Goal: Communication & Community: Answer question/provide support

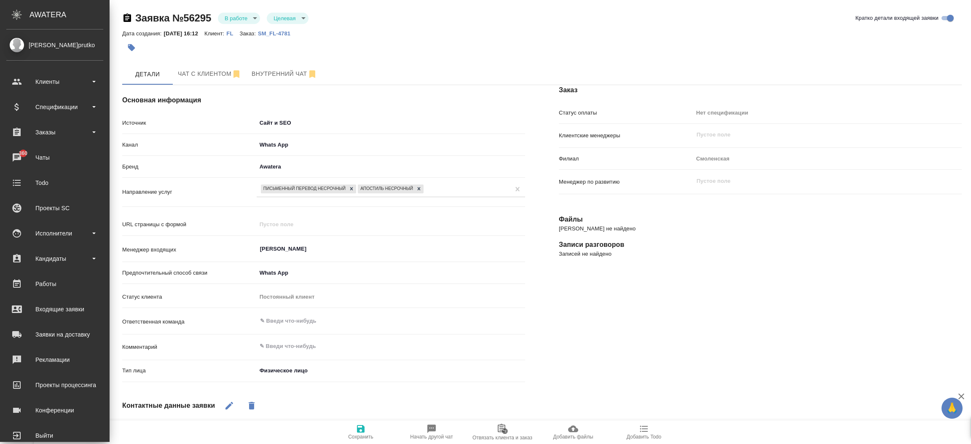
select select "US"
select select "RU"
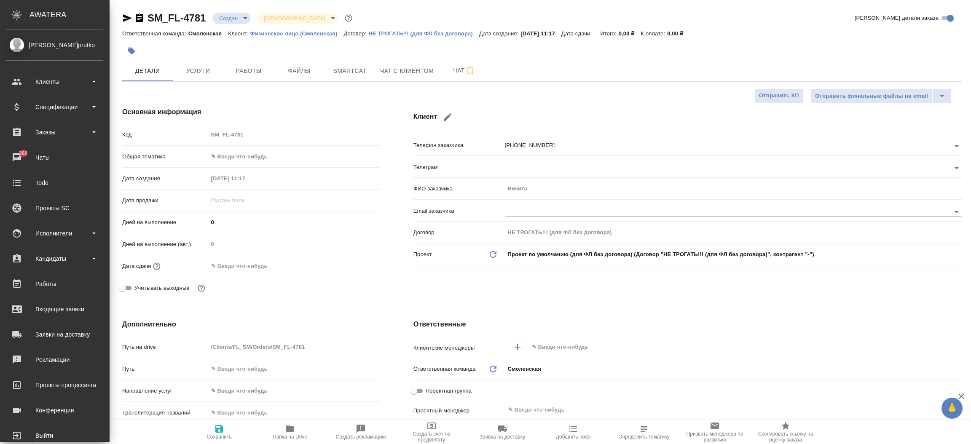
select select "RU"
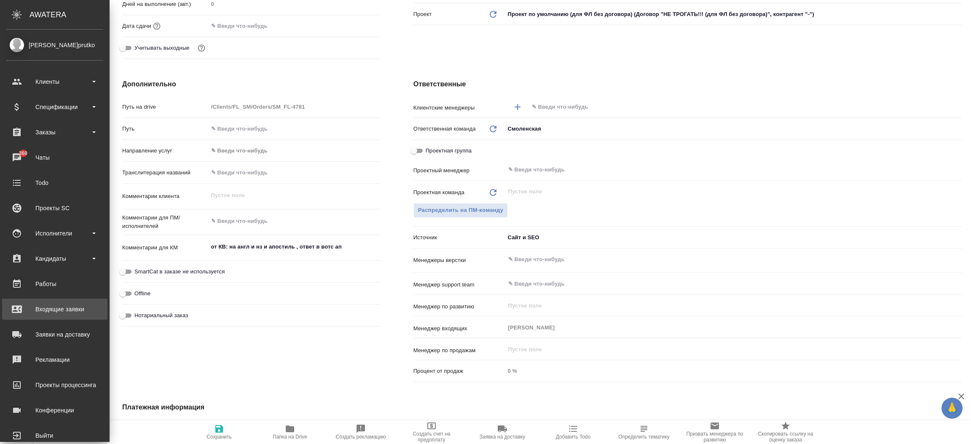
click at [44, 309] on div "Входящие заявки" at bounding box center [54, 309] width 97 height 13
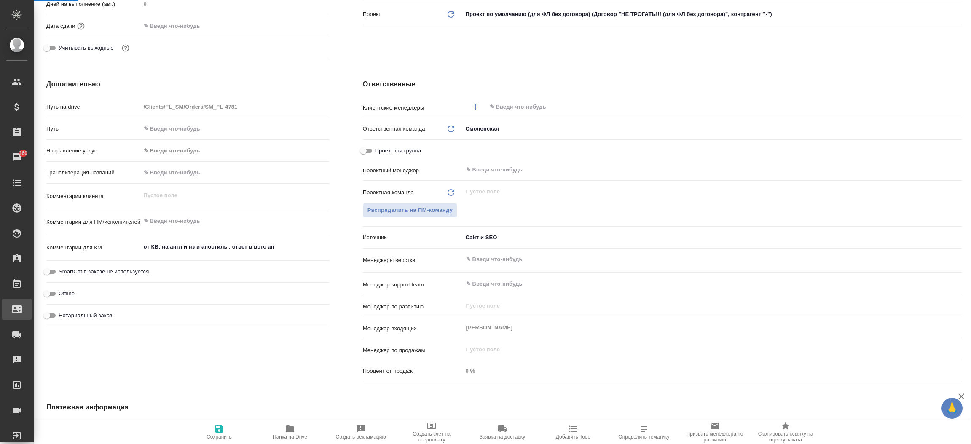
click at [17, 309] on div "Входящие заявки" at bounding box center [6, 309] width 21 height 13
select select "RU"
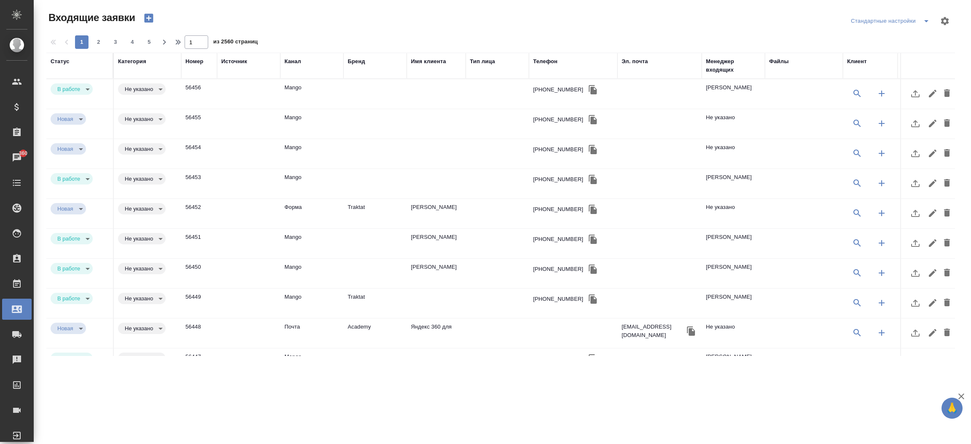
click at [552, 62] on div "Телефон" at bounding box center [545, 61] width 24 height 8
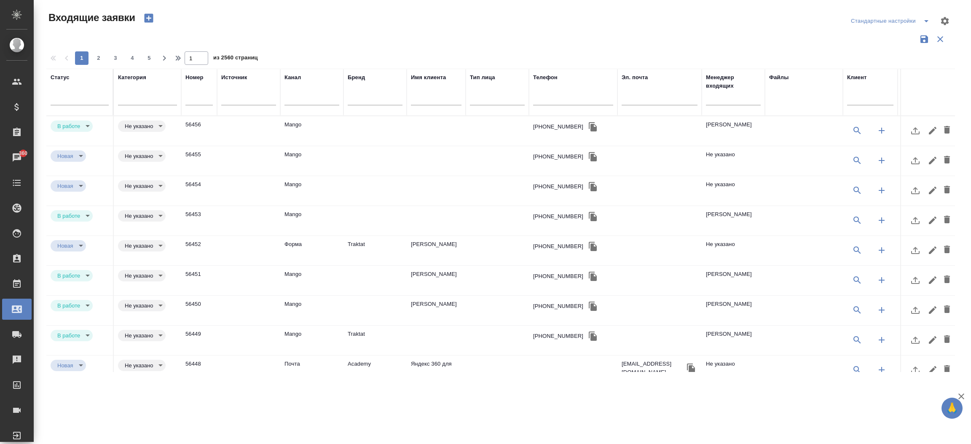
drag, startPoint x: 550, startPoint y: 93, endPoint x: 548, endPoint y: 101, distance: 8.2
click at [548, 101] on div at bounding box center [573, 100] width 80 height 21
click at [548, 101] on input "text" at bounding box center [573, 99] width 80 height 11
paste input "79135967262"
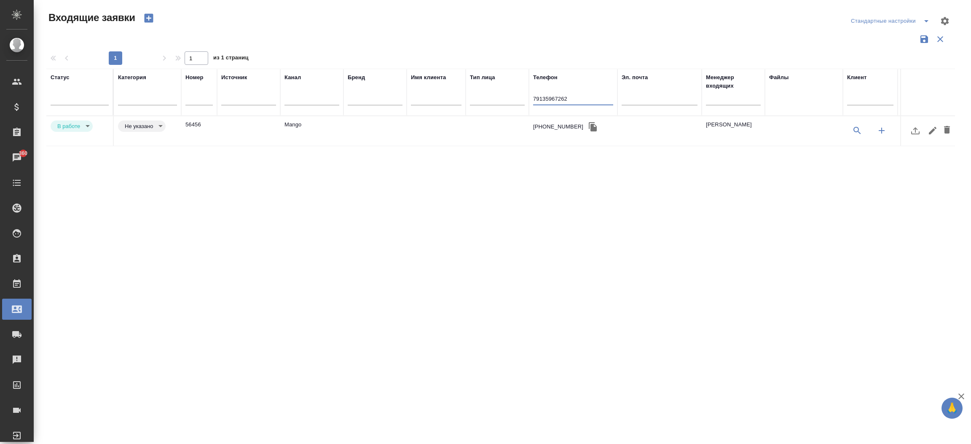
type input "79135967262"
click at [310, 125] on td "Mango" at bounding box center [311, 131] width 63 height 30
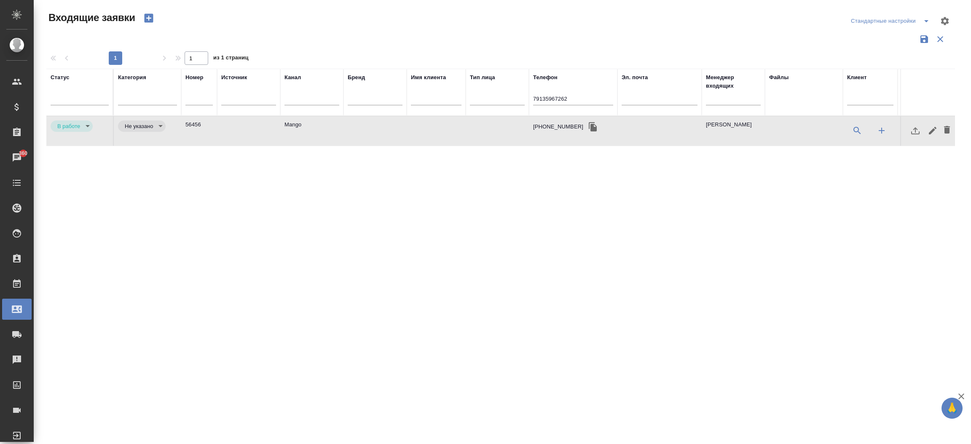
click at [310, 125] on td "Mango" at bounding box center [311, 131] width 63 height 30
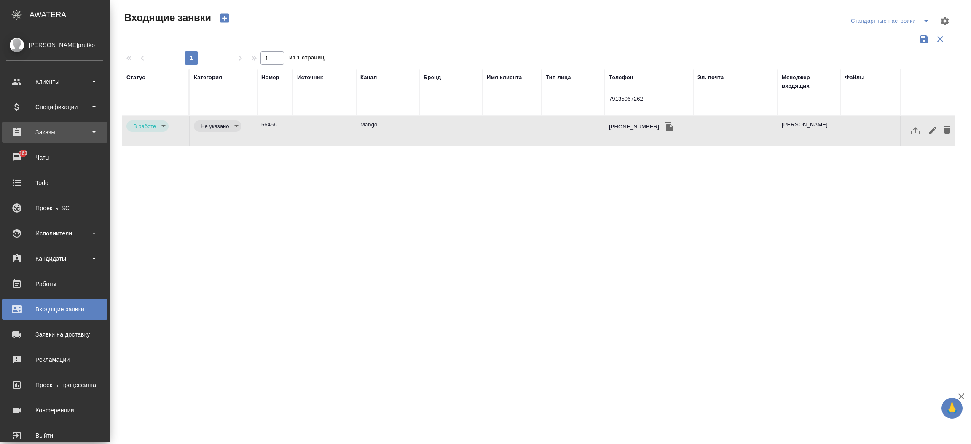
click at [81, 126] on div "Заказы" at bounding box center [54, 132] width 97 height 13
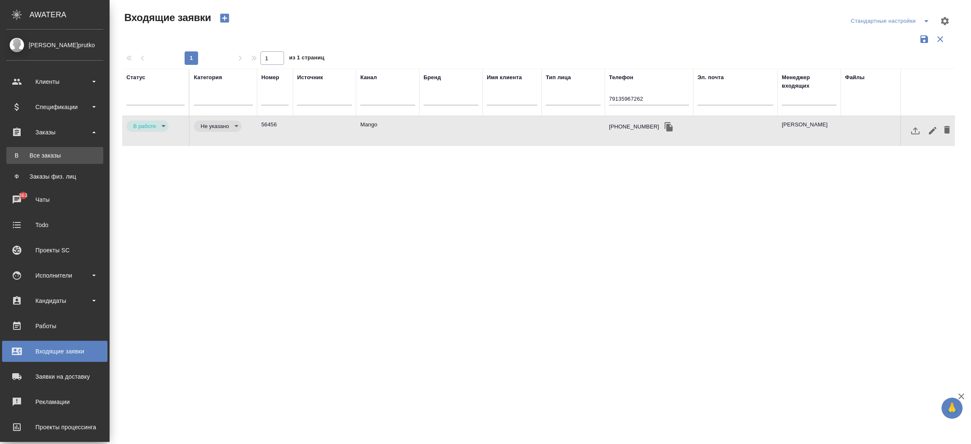
click at [73, 161] on link "В Все заказы" at bounding box center [54, 155] width 97 height 17
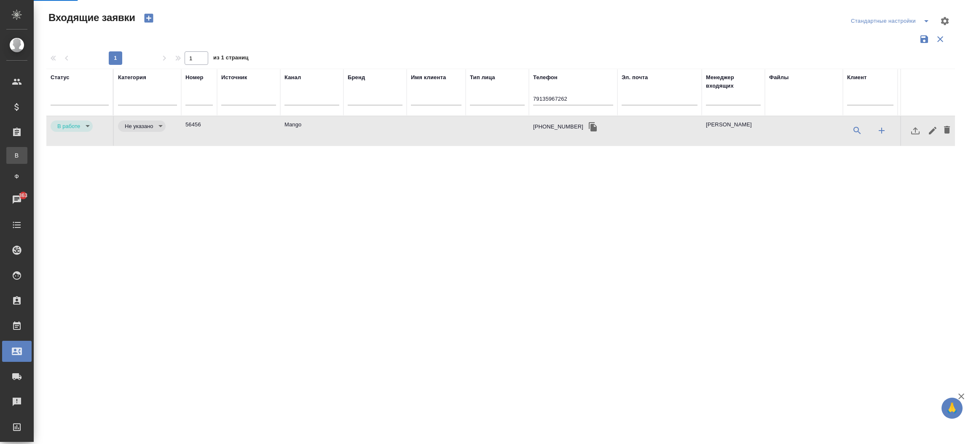
click at [73, 161] on div ".cls-1 fill:#fff; AWATERA Прутько Ирина i.prutko Клиенты Спецификации Заказы В …" at bounding box center [485, 222] width 971 height 444
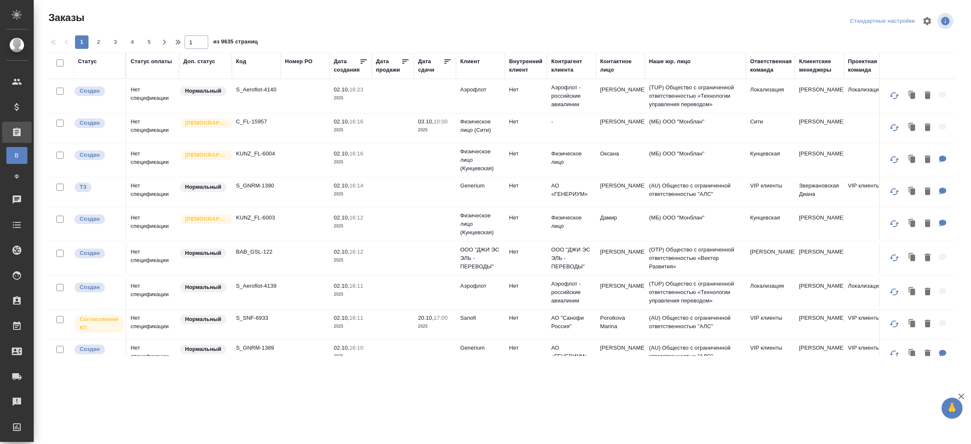
click at [254, 124] on p "C_FL-15957" at bounding box center [256, 122] width 40 height 8
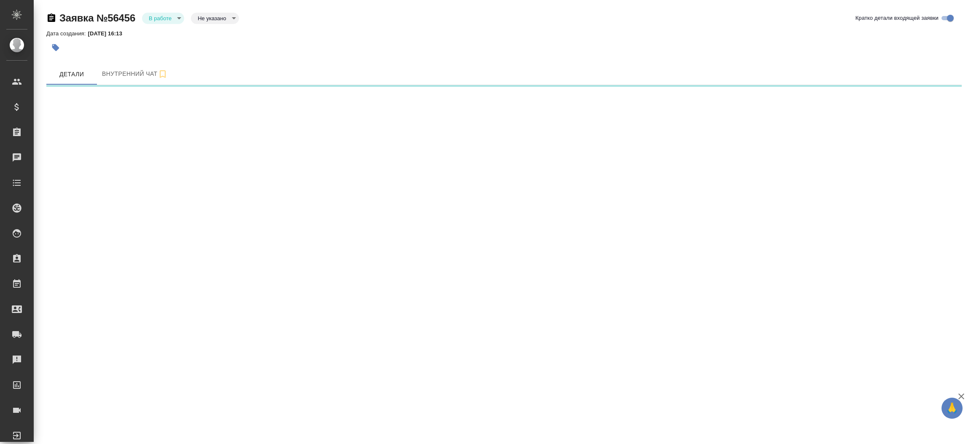
select select "RU"
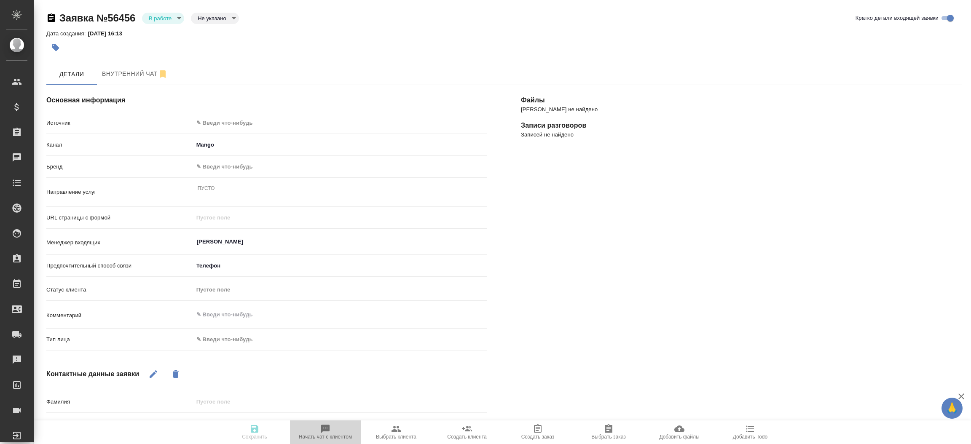
click at [351, 430] on span "Начать чат с клиентом" at bounding box center [325, 432] width 61 height 16
type textarea "x"
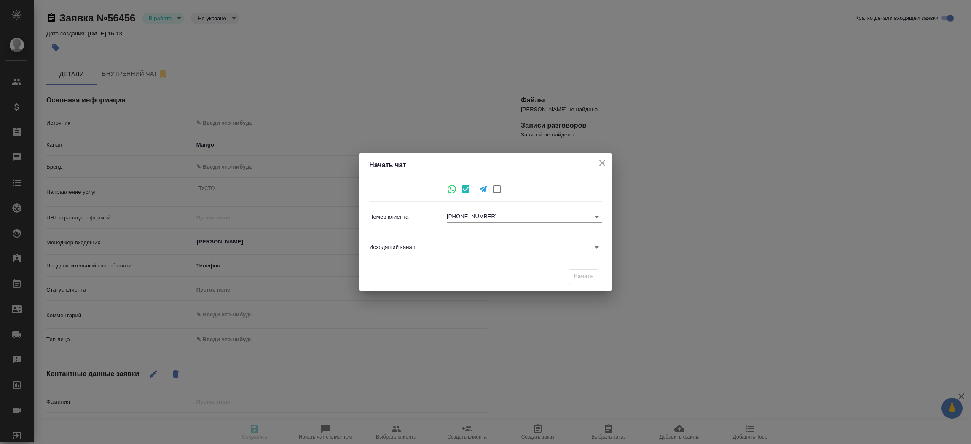
click at [492, 190] on input "checkbox" at bounding box center [497, 189] width 18 height 18
checkbox input "true"
checkbox input "false"
click at [482, 217] on body "🙏 .cls-1 fill:#fff; AWATERA Прутько Ирина i.prutko Клиенты Спецификации Заказы …" at bounding box center [485, 222] width 971 height 444
click at [465, 213] on ul at bounding box center [524, 214] width 155 height 7
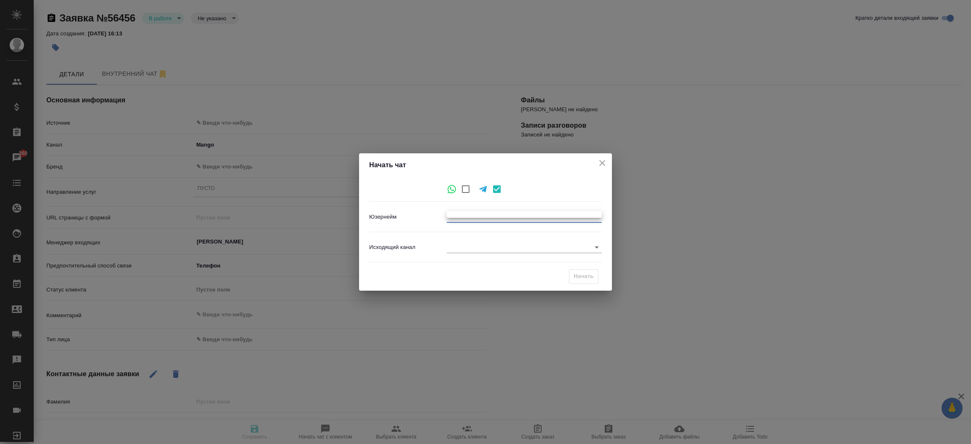
click at [599, 165] on div at bounding box center [485, 222] width 971 height 444
click at [599, 165] on icon "close" at bounding box center [602, 163] width 10 height 10
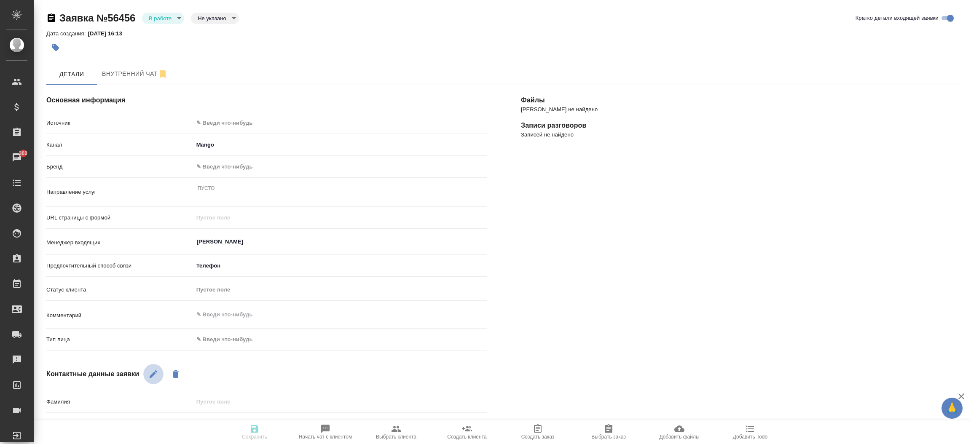
click at [150, 372] on icon "button" at bounding box center [153, 374] width 10 height 10
click at [327, 366] on div "Контактные данные заявки" at bounding box center [266, 374] width 441 height 20
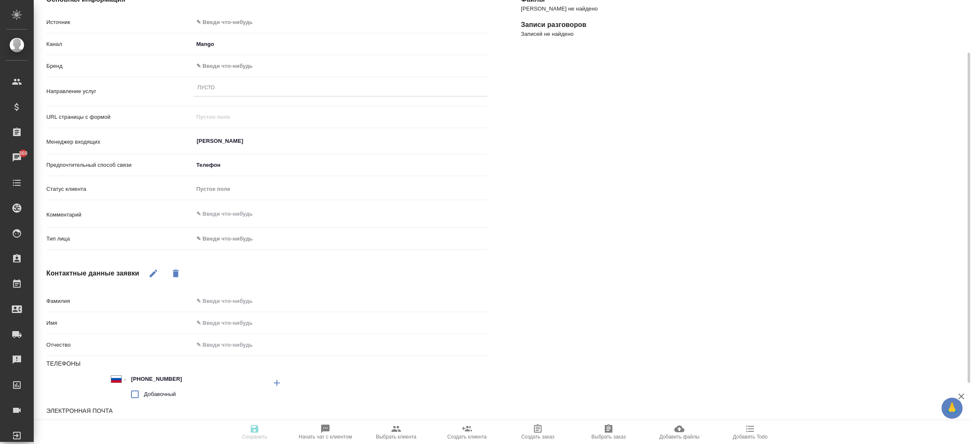
scroll to position [153, 0]
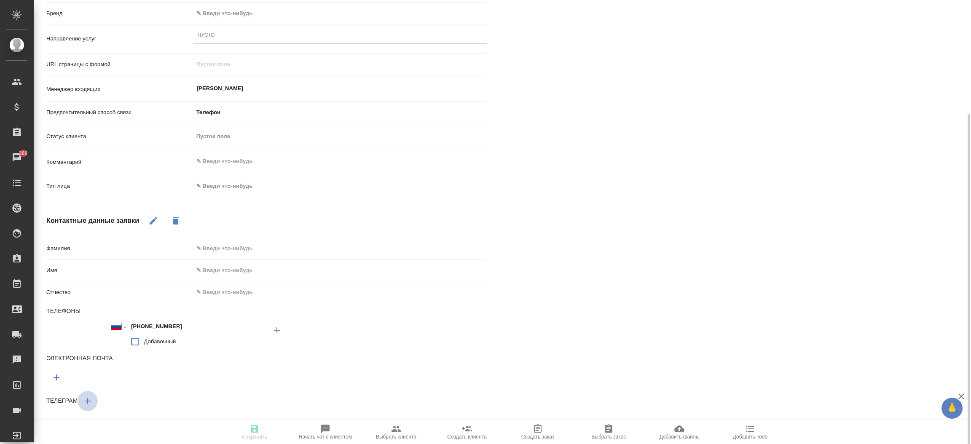
click at [91, 397] on icon "button" at bounding box center [88, 401] width 10 height 10
click at [589, 343] on div "Файлы Файлов не найдено Записи разговоров Записей не найдено" at bounding box center [741, 192] width 475 height 554
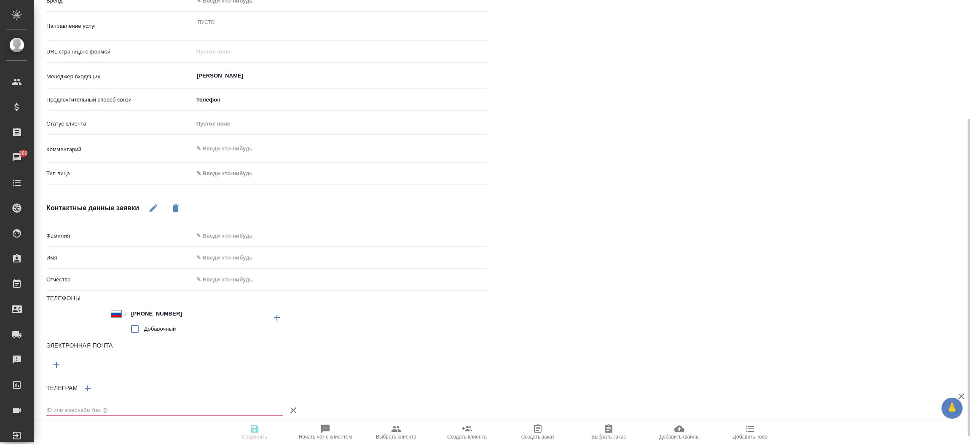
scroll to position [177, 0]
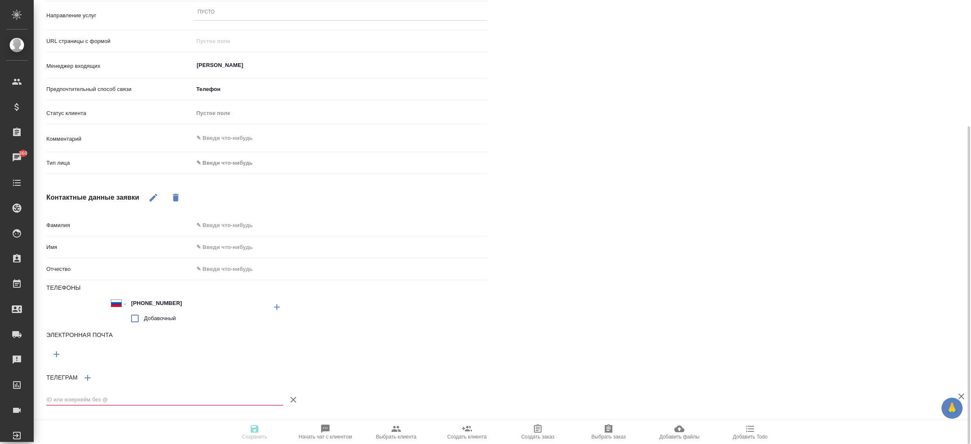
drag, startPoint x: 211, startPoint y: 390, endPoint x: 189, endPoint y: 396, distance: 23.1
click at [189, 396] on div at bounding box center [174, 400] width 257 height 24
click at [189, 396] on input "text" at bounding box center [164, 400] width 237 height 12
paste input "son_wol"
type textarea "x"
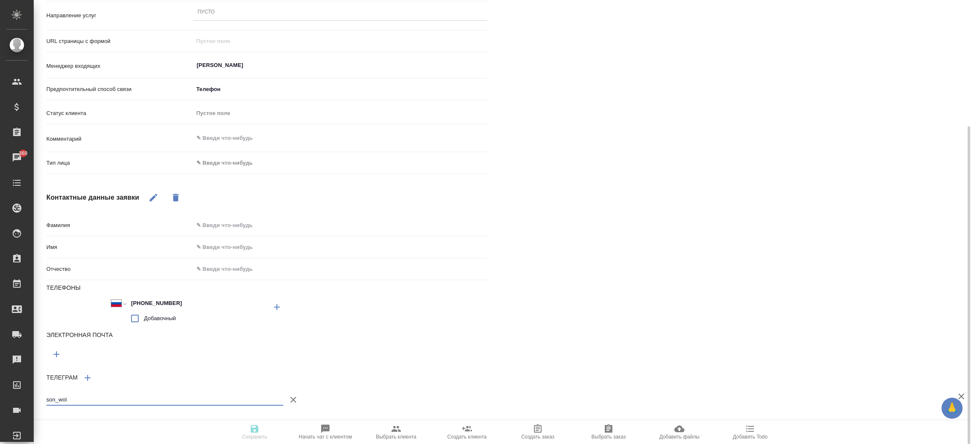
type input "son_wol"
click at [261, 245] on input "text" at bounding box center [340, 247] width 293 height 12
type input "C"
type textarea "x"
type input "Cj"
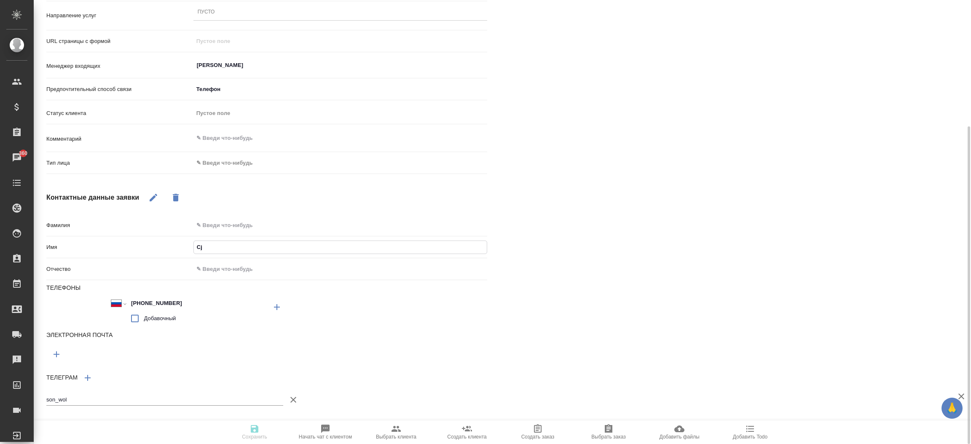
type textarea "x"
type input "Cjy"
type textarea "x"
type input "Cjy"
type textarea "x"
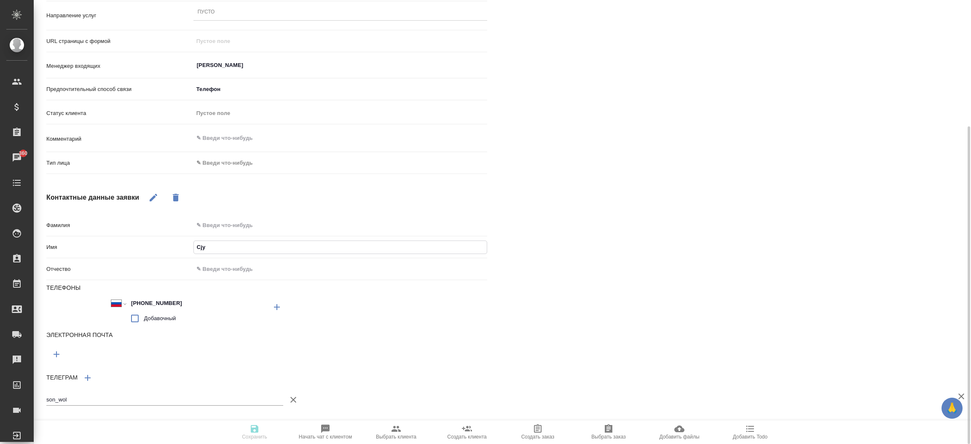
type input "Cj"
type textarea "x"
type input "C"
type textarea "x"
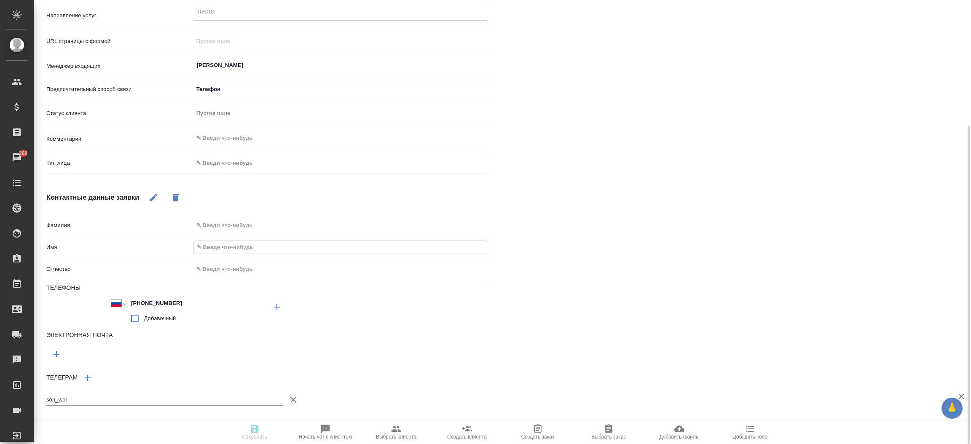
type input "С"
type textarea "x"
type input "Со"
type textarea "x"
type input "Сон"
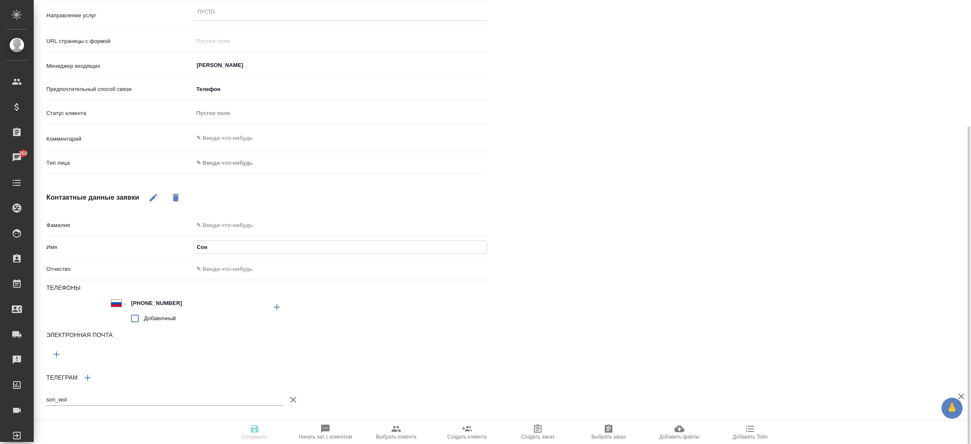
type textarea "x"
type input "Соня"
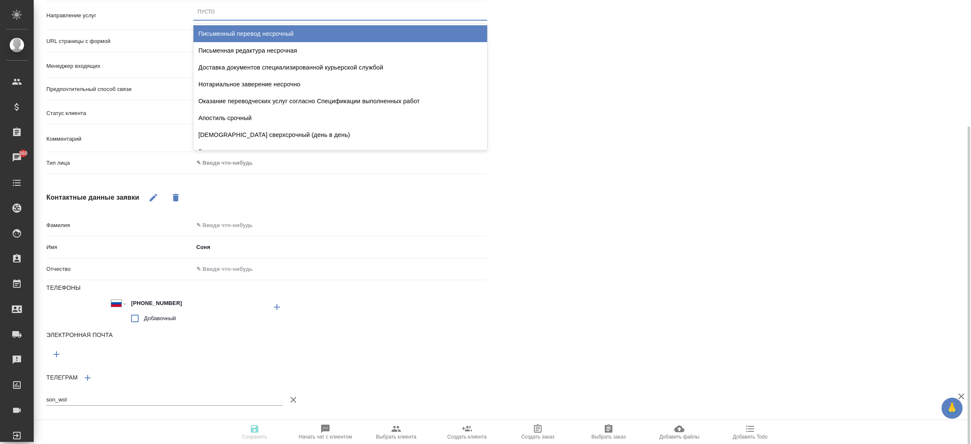
click at [215, 14] on div "Пусто" at bounding box center [341, 12] width 294 height 12
type input "письм"
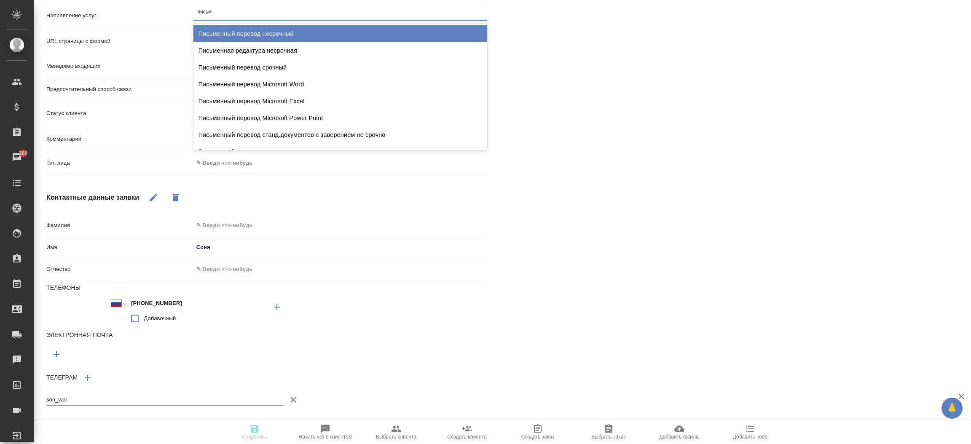
click at [237, 26] on div "Письменный перевод несрочный" at bounding box center [341, 33] width 294 height 17
type textarea "x"
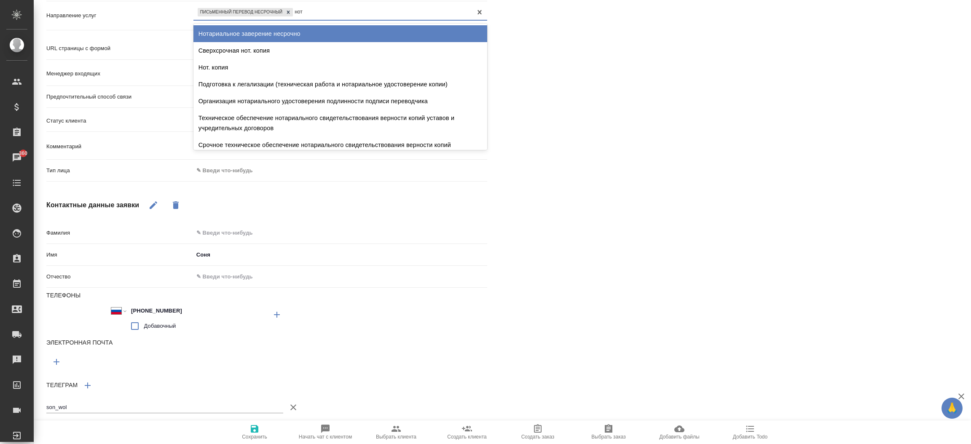
type input "нота"
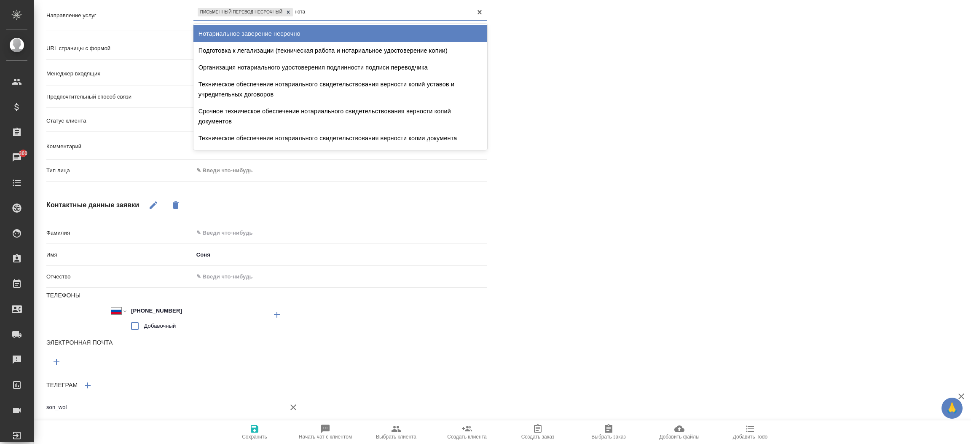
click at [252, 29] on div "Нотариальное заверение несрочно" at bounding box center [341, 33] width 294 height 17
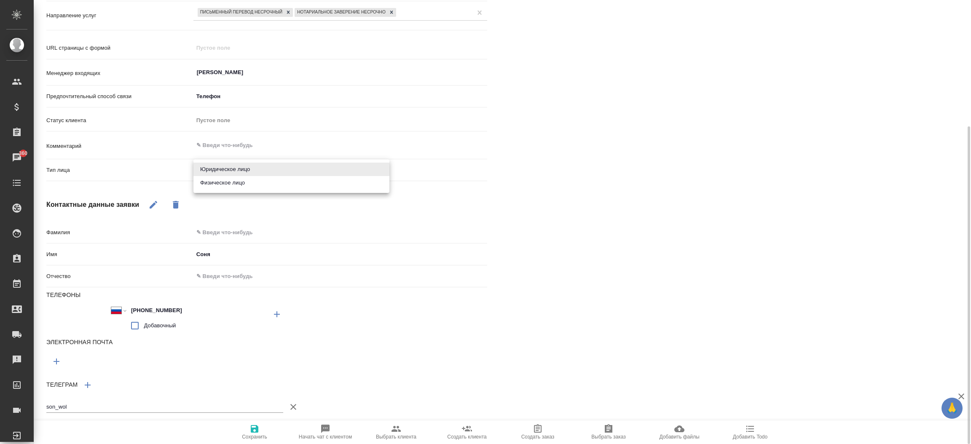
click at [231, 173] on body "🙏 .cls-1 fill:#fff; AWATERA Прутько Ирина i.prutko Клиенты Спецификации Заказы …" at bounding box center [485, 222] width 971 height 444
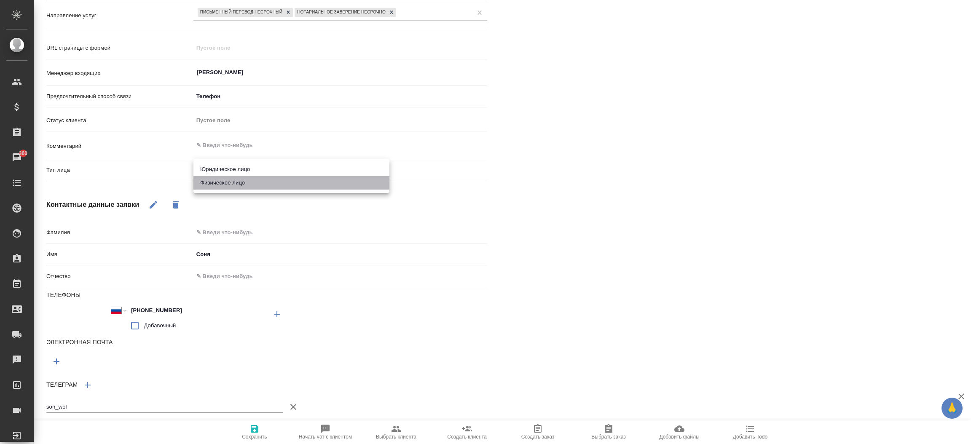
click at [231, 184] on li "Физическое лицо" at bounding box center [292, 182] width 196 height 13
type textarea "x"
type input "private"
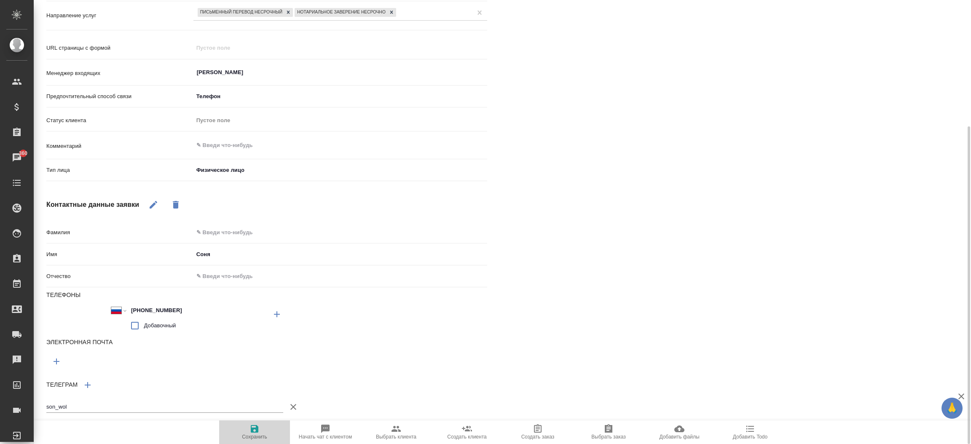
click at [265, 423] on button "Сохранить" at bounding box center [254, 433] width 71 height 24
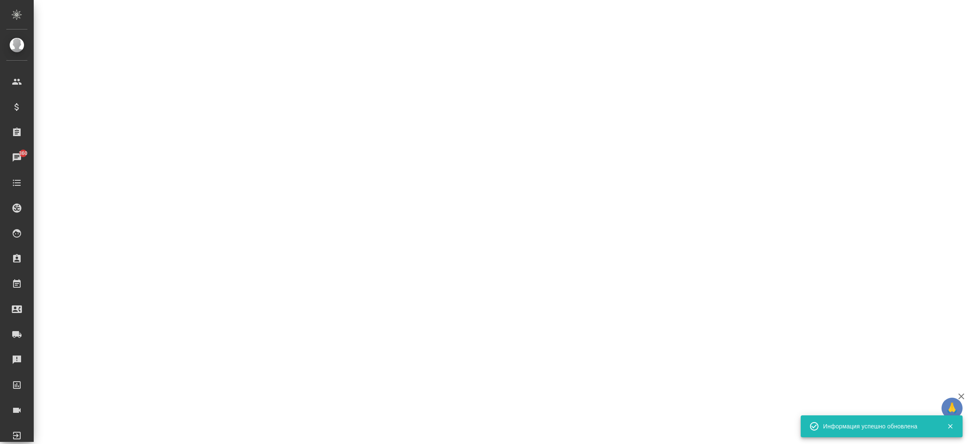
select select "RU"
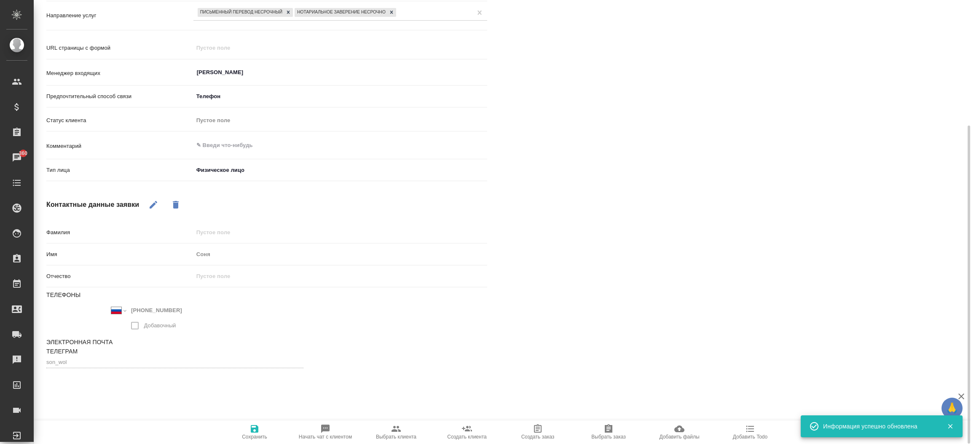
scroll to position [176, 0]
click at [322, 428] on icon "button" at bounding box center [325, 429] width 8 height 8
type textarea "x"
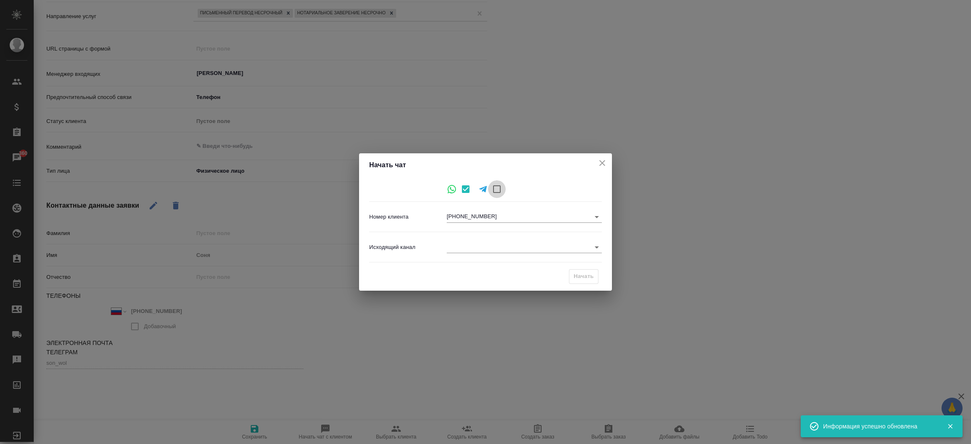
click at [497, 183] on input "checkbox" at bounding box center [497, 189] width 18 height 18
checkbox input "true"
checkbox input "false"
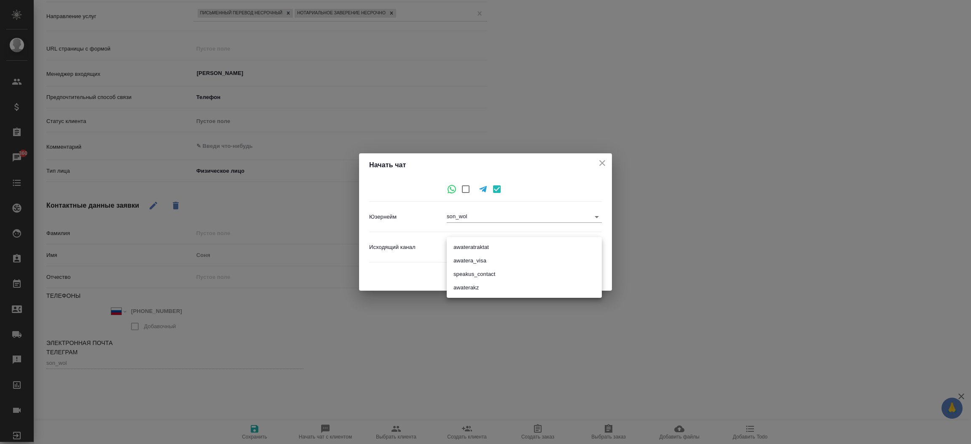
drag, startPoint x: 499, startPoint y: 246, endPoint x: 492, endPoint y: 245, distance: 7.0
click at [492, 245] on body "🙏 .cls-1 fill:#fff; AWATERA Прутько Ирина i.prutko Клиенты Спецификации Заказы …" at bounding box center [485, 222] width 971 height 444
click at [492, 245] on li "awateratraktat" at bounding box center [524, 247] width 155 height 13
type input "1"
click at [590, 277] on div "Начать" at bounding box center [584, 276] width 30 height 15
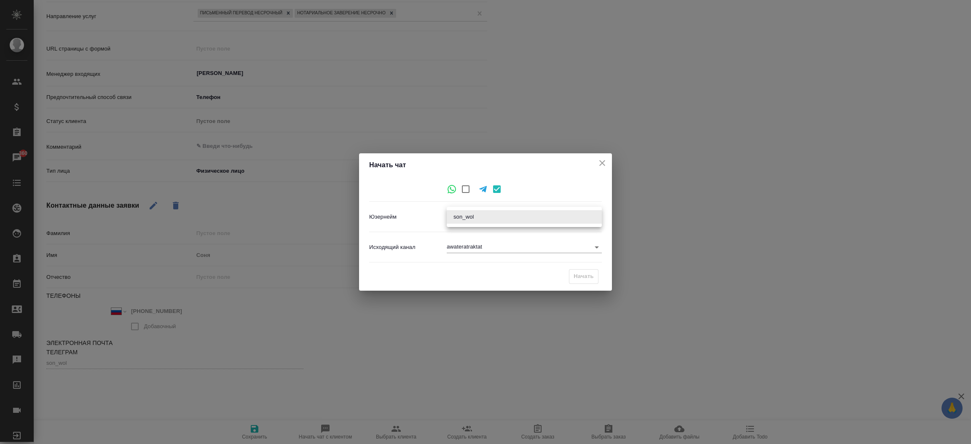
click at [564, 212] on body "🙏 .cls-1 fill:#fff; AWATERA Прутько Ирина i.prutko Клиенты Спецификации Заказы …" at bounding box center [485, 222] width 971 height 444
click at [564, 212] on li "son_wol" at bounding box center [524, 216] width 155 height 13
click at [600, 160] on icon "close" at bounding box center [602, 163] width 10 height 10
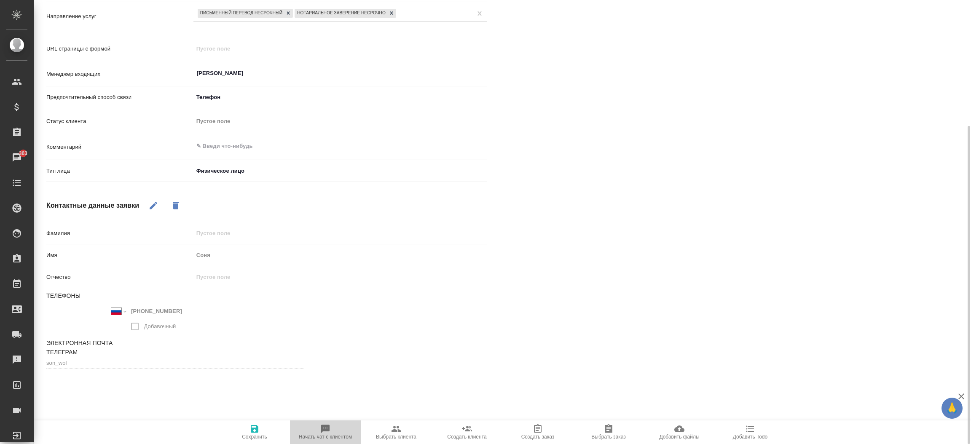
click at [322, 435] on span "Начать чат с клиентом" at bounding box center [325, 437] width 53 height 6
type textarea "x"
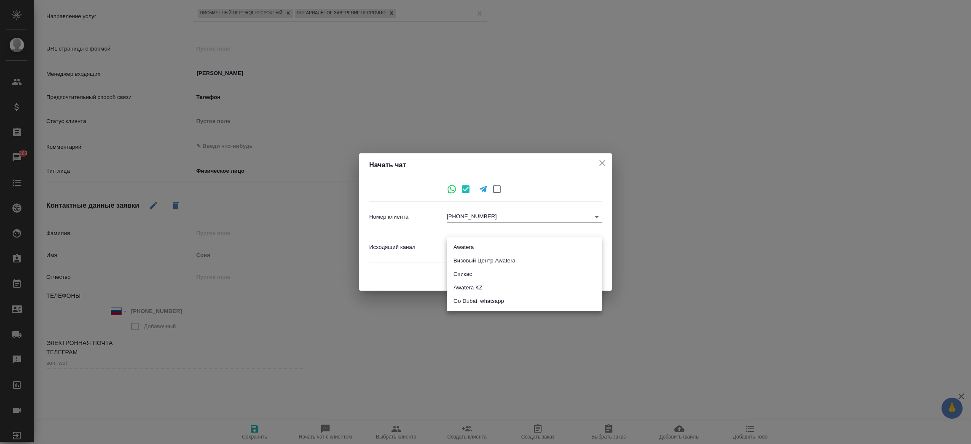
click at [462, 245] on body "🙏 .cls-1 fill:#fff; AWATERA Прутько Ирина i.prutko Клиенты Спецификации Заказы …" at bounding box center [485, 222] width 971 height 444
click at [462, 246] on li "Awatera" at bounding box center [524, 247] width 155 height 13
type input "2"
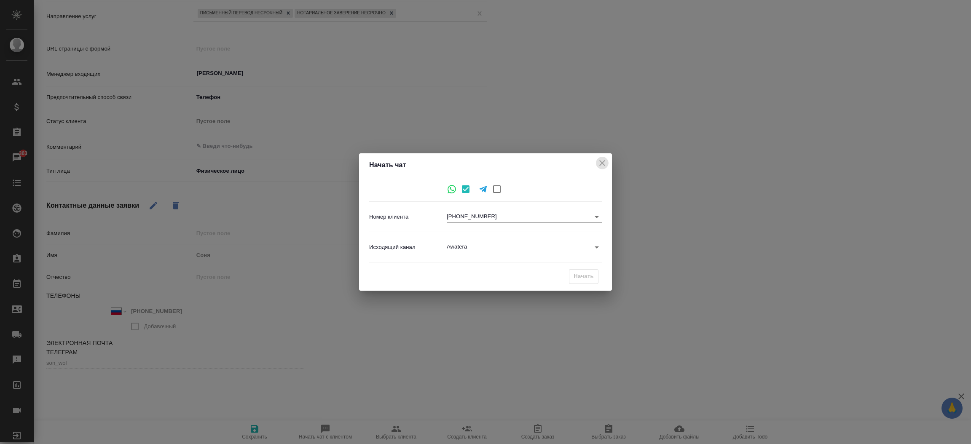
click at [603, 163] on icon "close" at bounding box center [602, 163] width 6 height 6
type textarea "x"
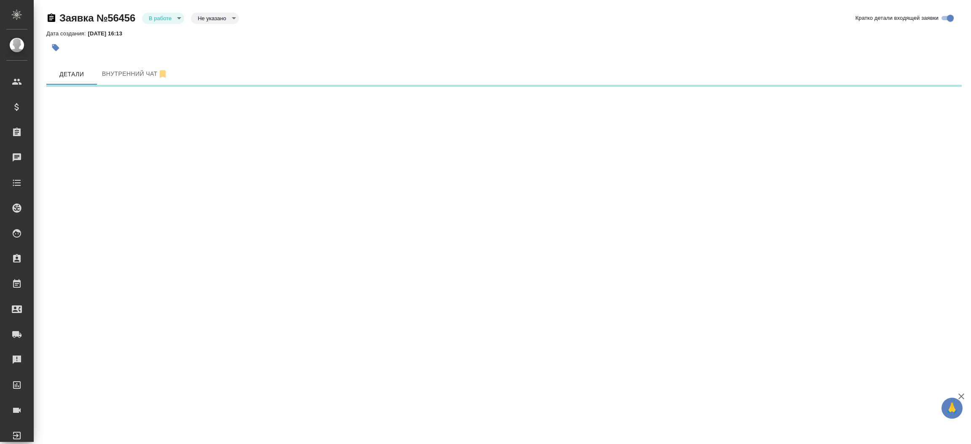
select select "RU"
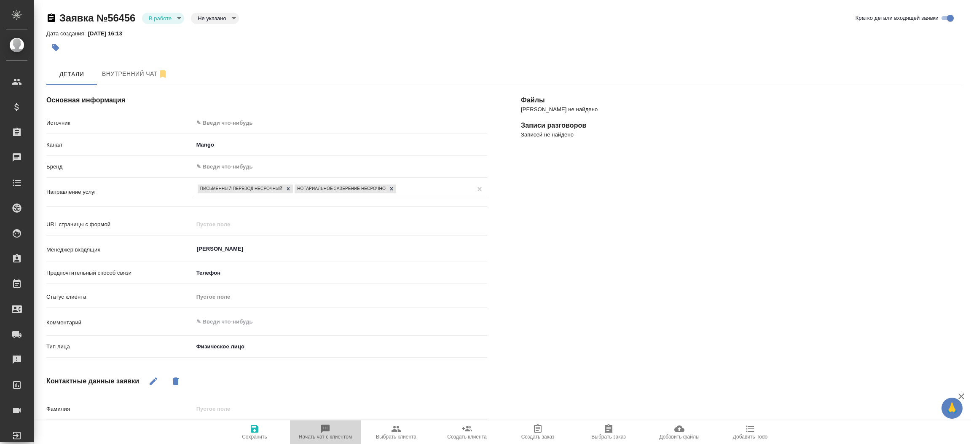
click at [331, 424] on button "Начать чат с клиентом" at bounding box center [325, 433] width 71 height 24
type textarea "x"
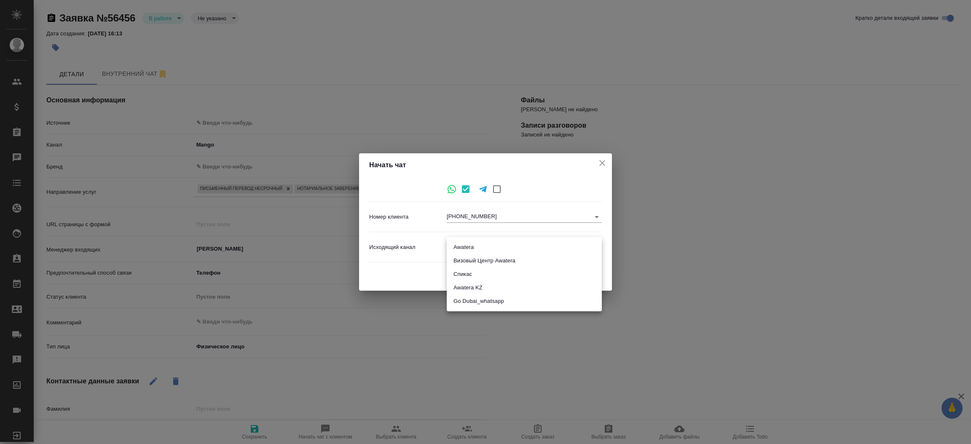
click at [484, 247] on body "🙏 .cls-1 fill:#fff; AWATERA Прутько Ирина i.prutko Клиенты Спецификации Заказы …" at bounding box center [485, 222] width 971 height 444
click at [484, 247] on li "Awatera" at bounding box center [524, 247] width 155 height 13
type input "2"
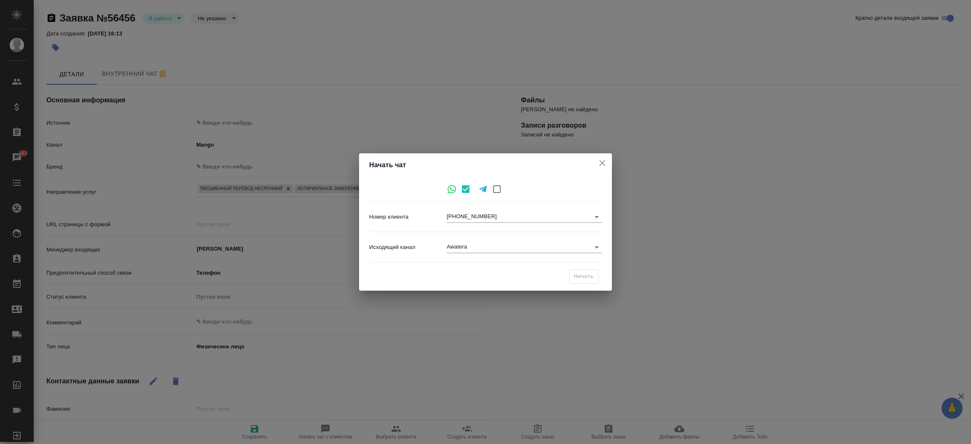
click at [584, 278] on div "Начать" at bounding box center [584, 276] width 30 height 15
click at [594, 278] on div "Начать" at bounding box center [584, 276] width 30 height 15
click at [607, 164] on icon "close" at bounding box center [602, 163] width 10 height 10
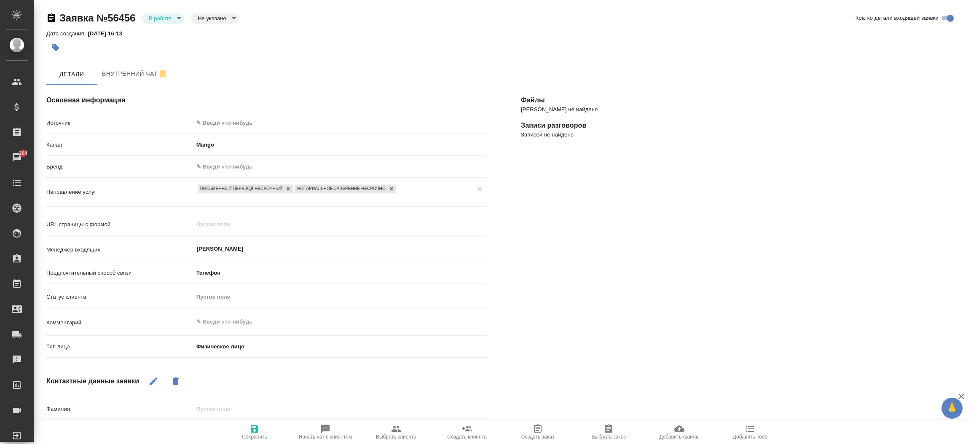
click at [525, 287] on div "Файлы Файлов не найдено Записи разговоров Записей не найдено" at bounding box center [741, 323] width 475 height 511
click at [543, 272] on div "Файлы Файлов не найдено Записи разговоров Записей не найдено" at bounding box center [741, 323] width 475 height 511
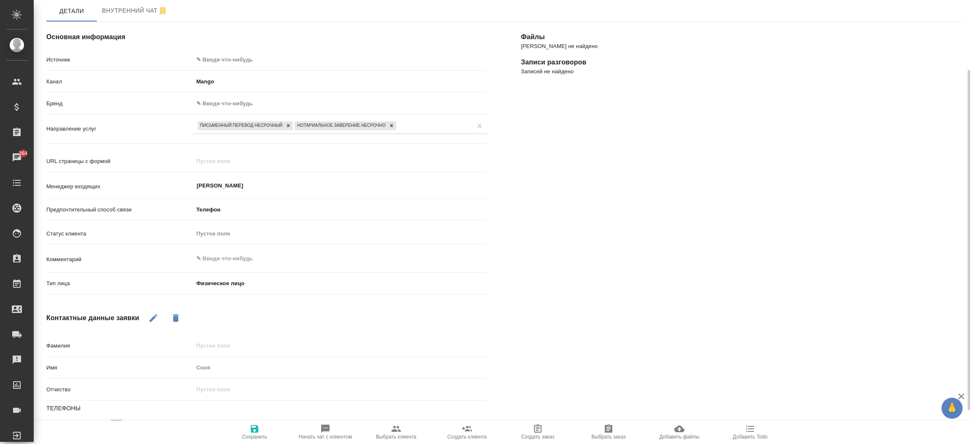
scroll to position [75, 0]
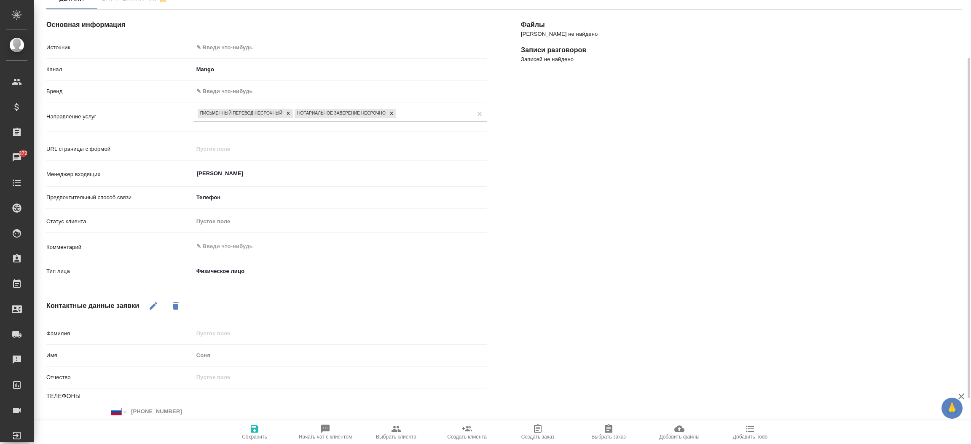
type textarea "x"
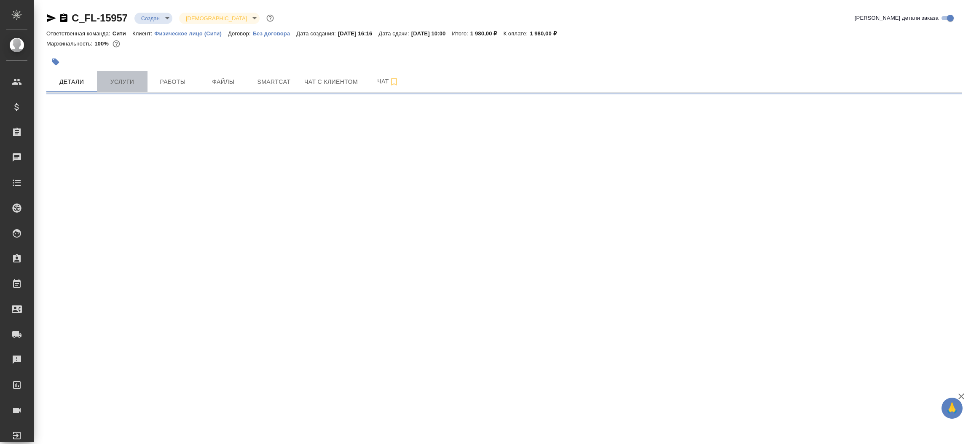
click at [125, 86] on span "Услуги" at bounding box center [122, 82] width 40 height 11
select select "RU"
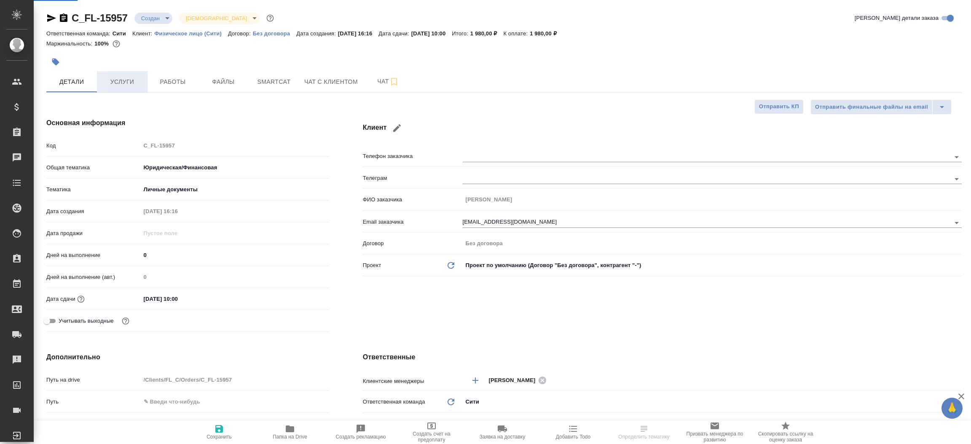
type textarea "x"
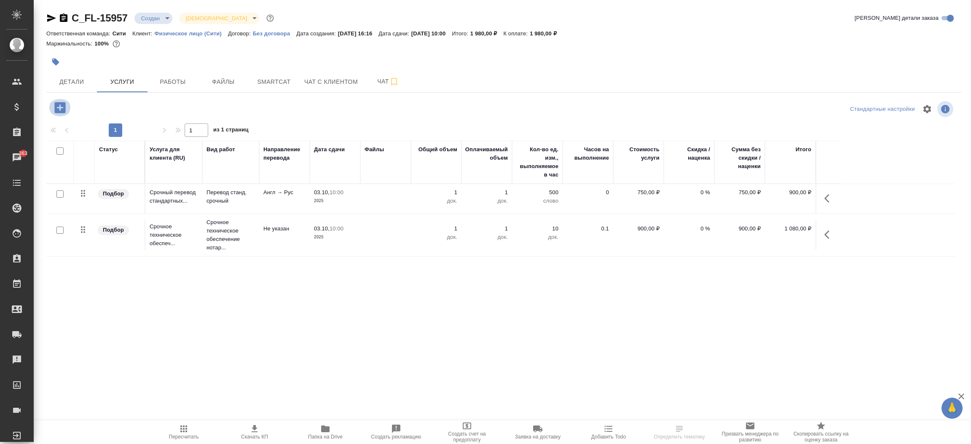
click at [65, 112] on icon "button" at bounding box center [60, 107] width 15 height 15
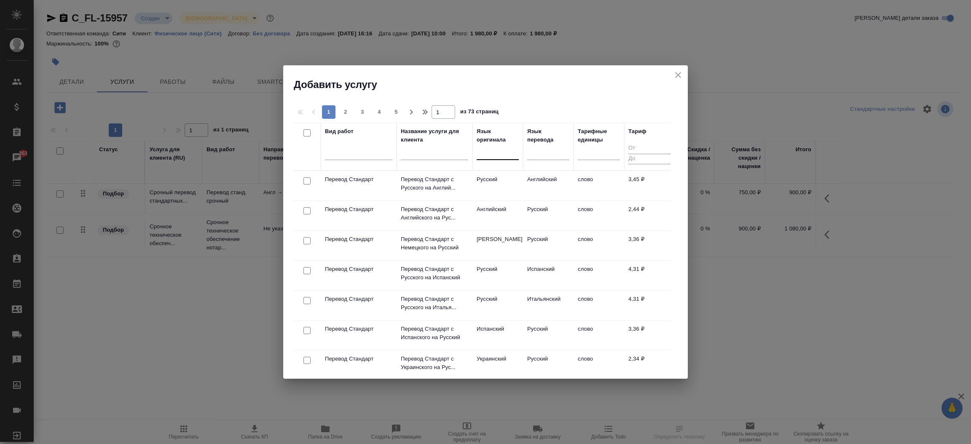
click at [493, 155] on div at bounding box center [498, 151] width 42 height 12
type input "русс"
click at [501, 180] on div "Русский" at bounding box center [540, 178] width 126 height 15
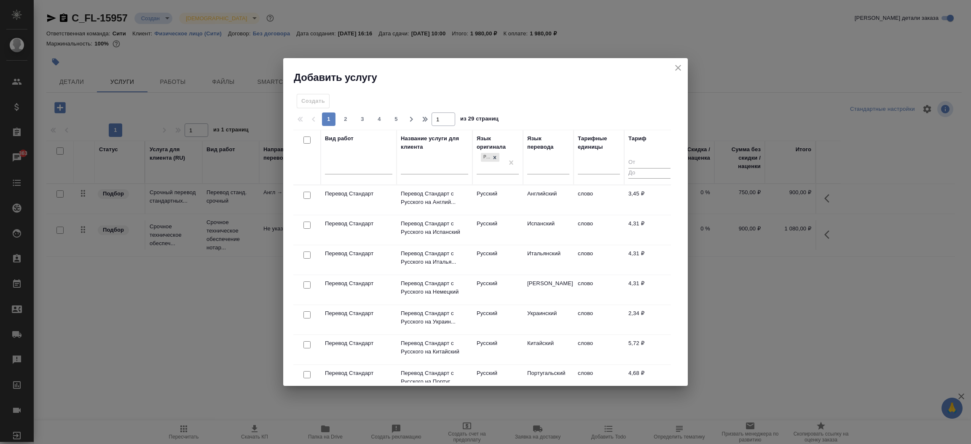
click at [546, 156] on div "Язык перевода" at bounding box center [548, 157] width 42 height 46
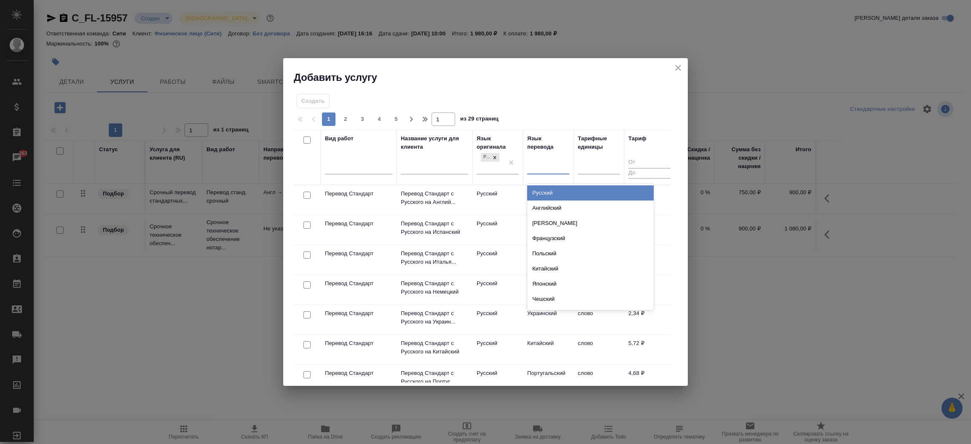
click at [541, 161] on div at bounding box center [548, 166] width 42 height 12
type input "англ"
click at [537, 189] on div "Английский" at bounding box center [590, 192] width 126 height 15
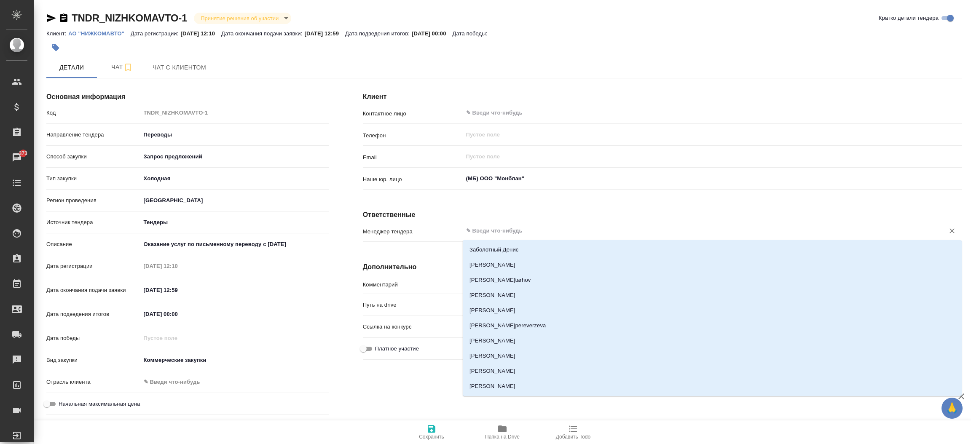
click at [515, 234] on input "text" at bounding box center [698, 231] width 466 height 10
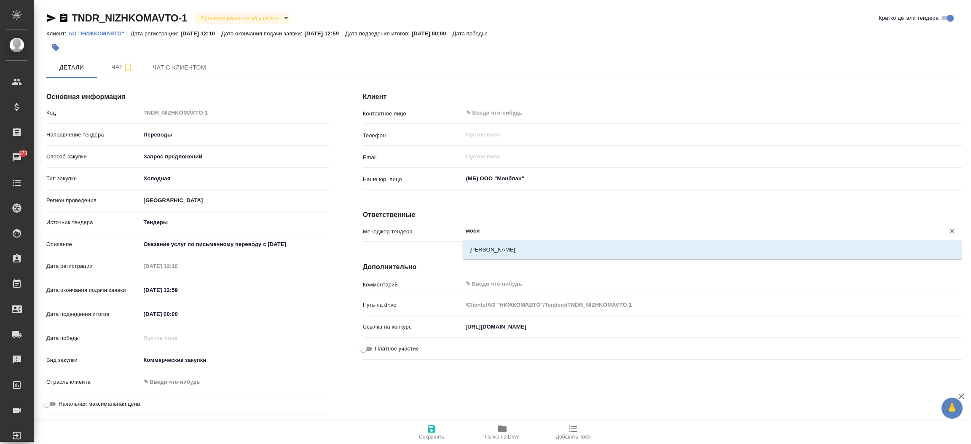
type input "[PERSON_NAME]"
click at [513, 257] on li "[PERSON_NAME]" at bounding box center [712, 249] width 499 height 15
type textarea "x"
type input "[PERSON_NAME]"
type textarea "x"
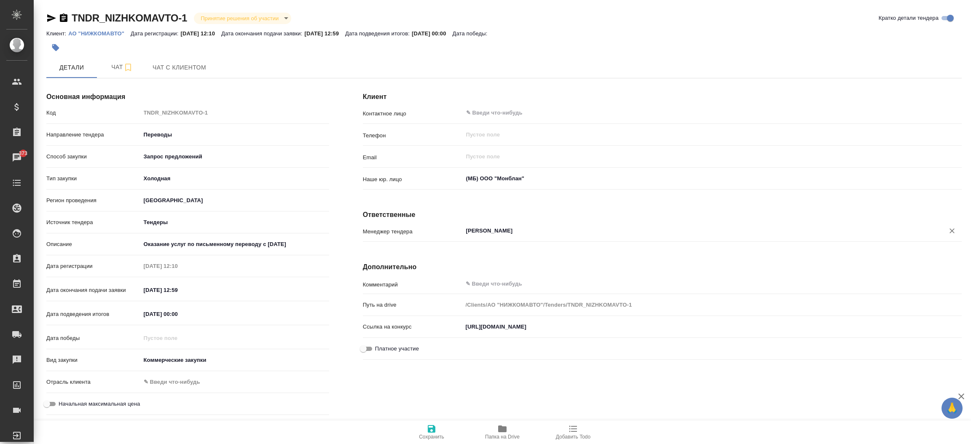
type input "[PERSON_NAME]"
click at [423, 426] on span "Сохранить" at bounding box center [431, 432] width 61 height 16
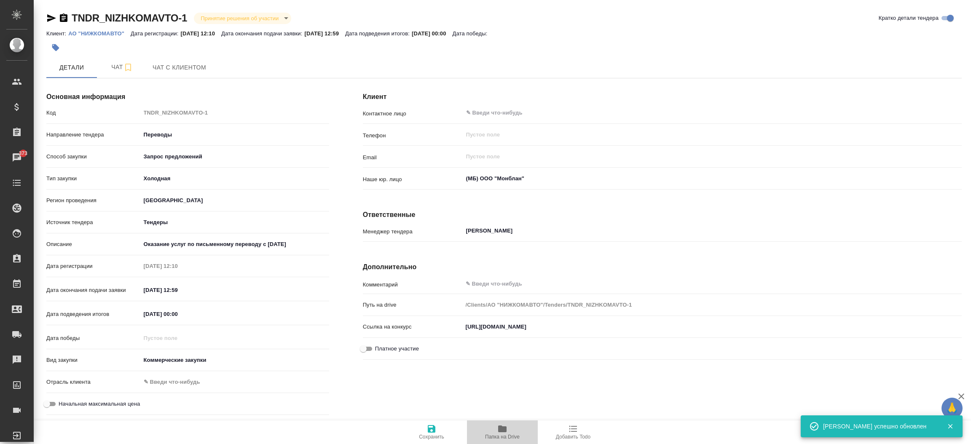
click at [484, 433] on span "Папка на Drive" at bounding box center [502, 432] width 61 height 16
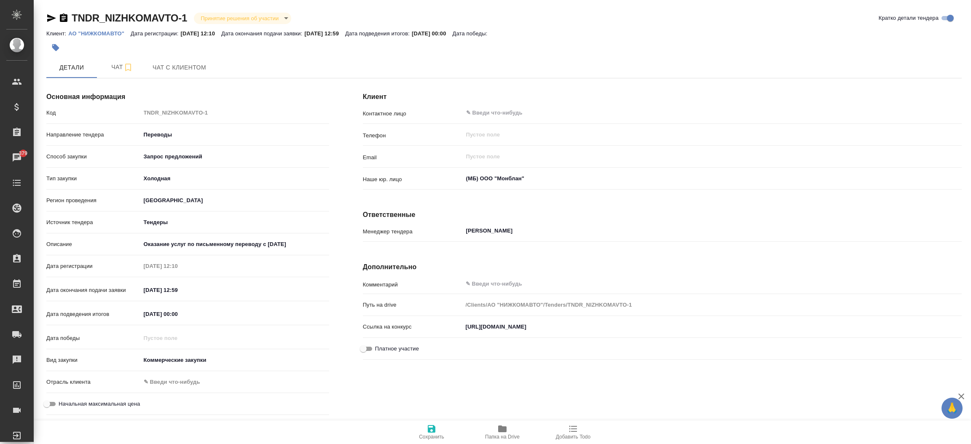
click at [702, 148] on div "Телефон ​" at bounding box center [662, 138] width 599 height 22
click at [29, 150] on span "382" at bounding box center [23, 153] width 19 height 8
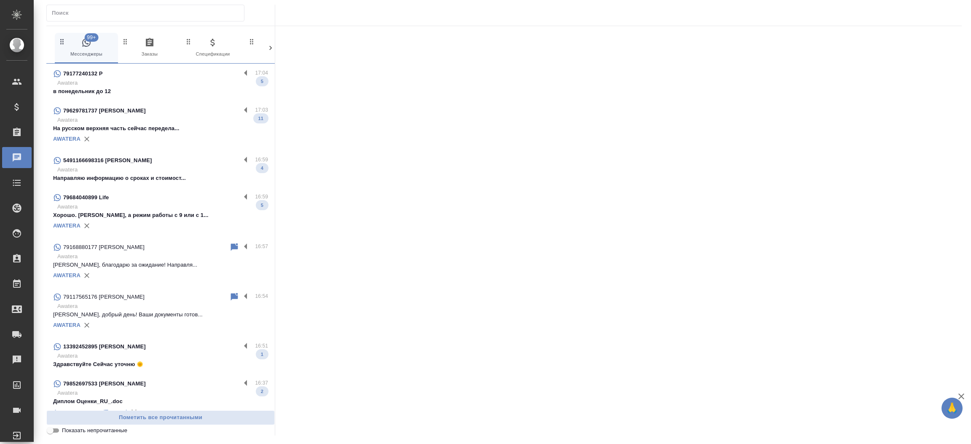
click at [102, 9] on input "text" at bounding box center [148, 13] width 192 height 12
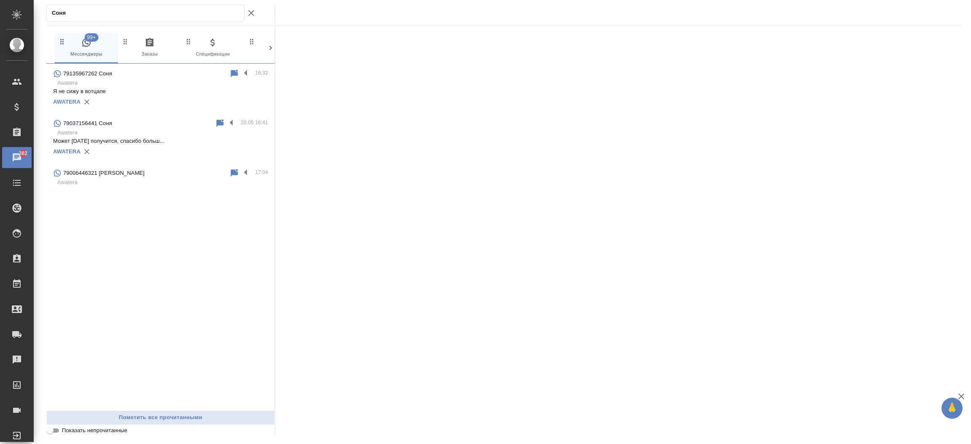
type input "Соня"
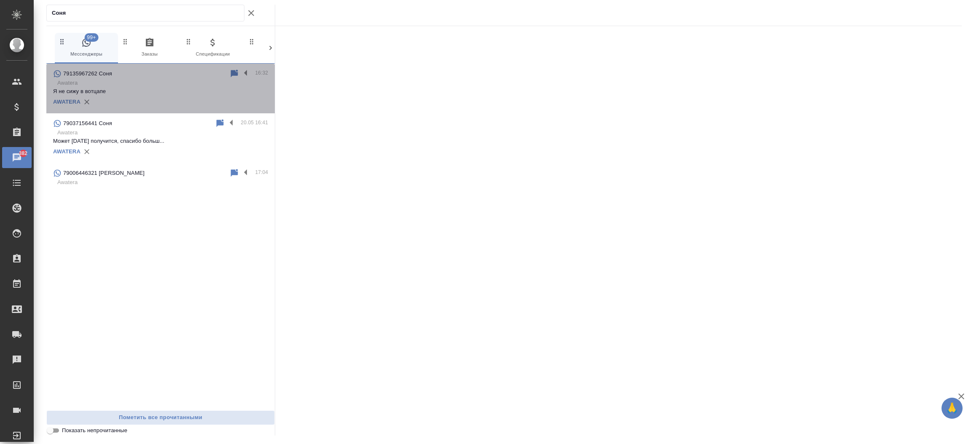
click at [108, 90] on p "Я не сижу в вотцапе" at bounding box center [160, 91] width 215 height 8
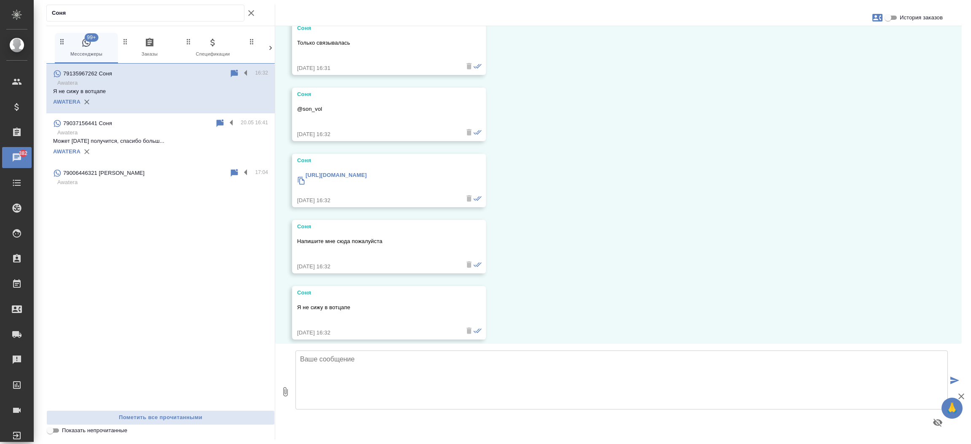
scroll to position [181, 0]
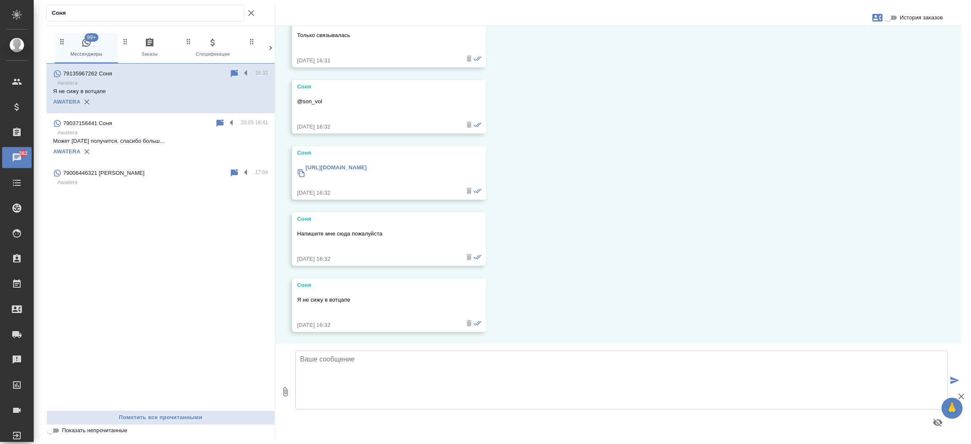
click at [358, 369] on textarea at bounding box center [622, 380] width 653 height 59
click at [392, 358] on textarea "Соня, добрый день! У нас копоративный аккаунт телеграм, к сожалению, не удается…" at bounding box center [622, 380] width 653 height 59
click at [662, 356] on textarea "Соня, добрый день! У нас корпоративный аккаунт телеграм, к сожалению, не удаетс…" at bounding box center [622, 380] width 653 height 59
click at [824, 358] on textarea "Соня, добрый день! У нас корпоративный аккаунт телеграм, к сожалению, не удаетс…" at bounding box center [622, 380] width 653 height 59
click at [723, 358] on textarea "Соня, добрый день! У нас корпоративный аккаунт телеграм, к сожалению, не удаетс…" at bounding box center [622, 380] width 653 height 59
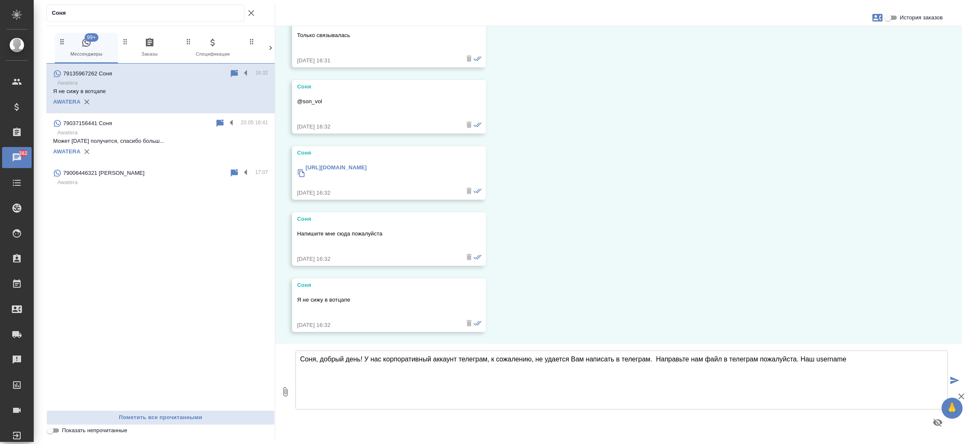
click at [859, 355] on textarea "Соня, добрый день! У нас корпоративный аккаунт телеграм, к сожалению, не удаетс…" at bounding box center [622, 380] width 653 height 59
click at [846, 359] on textarea "Соня, добрый день! У нас корпоративный аккаунт телеграм, к сожалению, не удаетс…" at bounding box center [622, 380] width 653 height 59
click at [795, 359] on textarea "Соня, добрый день! У нас корпоративный аккаунт телеграм, к сожалению, не удаетс…" at bounding box center [622, 380] width 653 height 59
click at [721, 358] on textarea "Соня, добрый день! У нас корпоративный аккаунт телеграм, к сожалению, не удаетс…" at bounding box center [622, 380] width 653 height 59
type textarea "Соня, добрый день! У нас корпоративный аккаунт телеграм, к сожалению, не удаетс…"
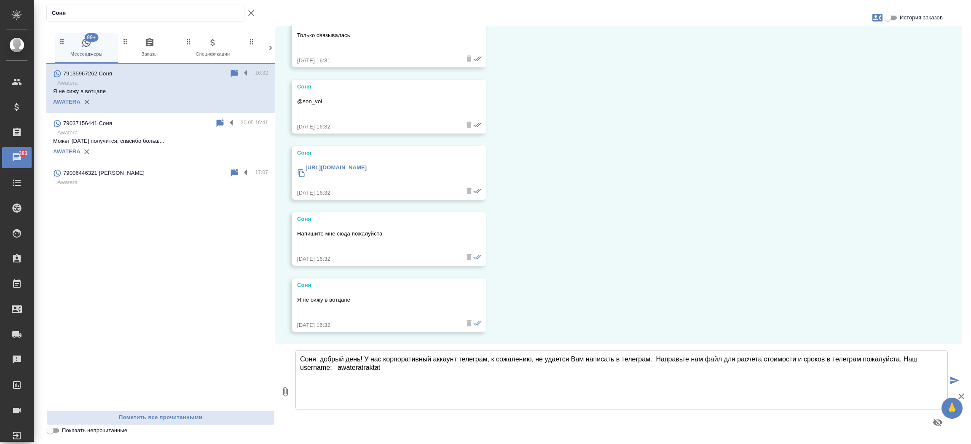
click at [953, 379] on icon "submit" at bounding box center [955, 381] width 9 height 8
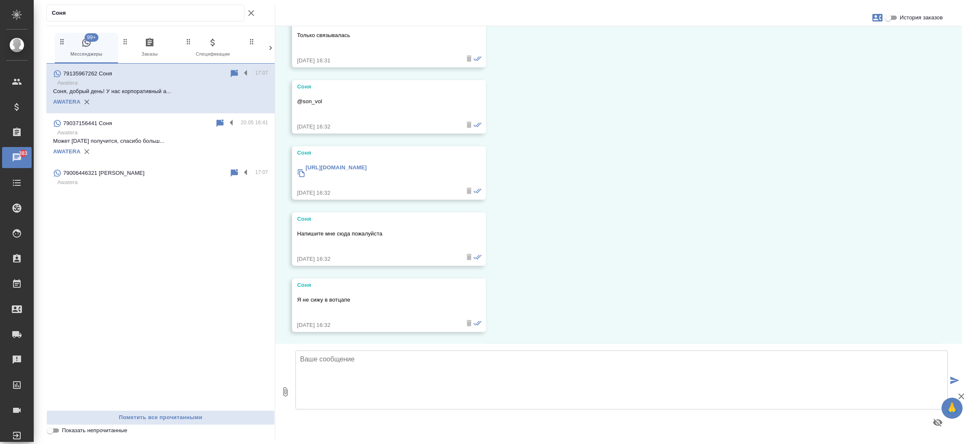
scroll to position [256, 0]
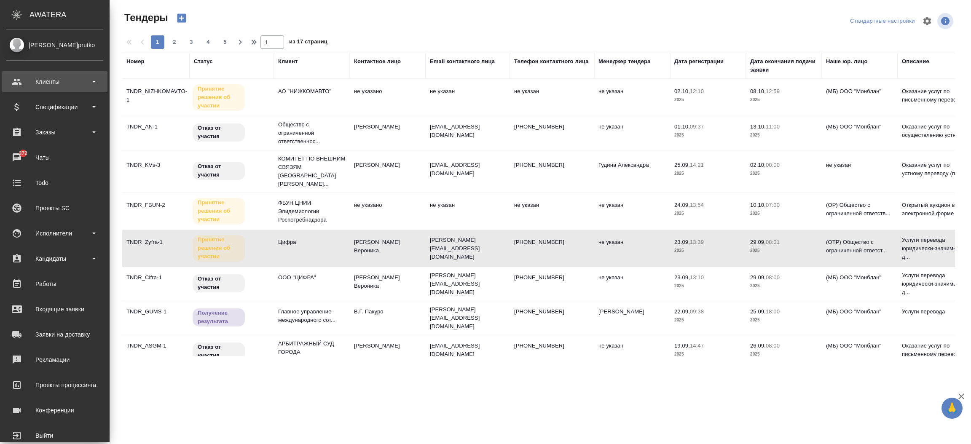
click at [40, 80] on div "Клиенты" at bounding box center [54, 81] width 97 height 13
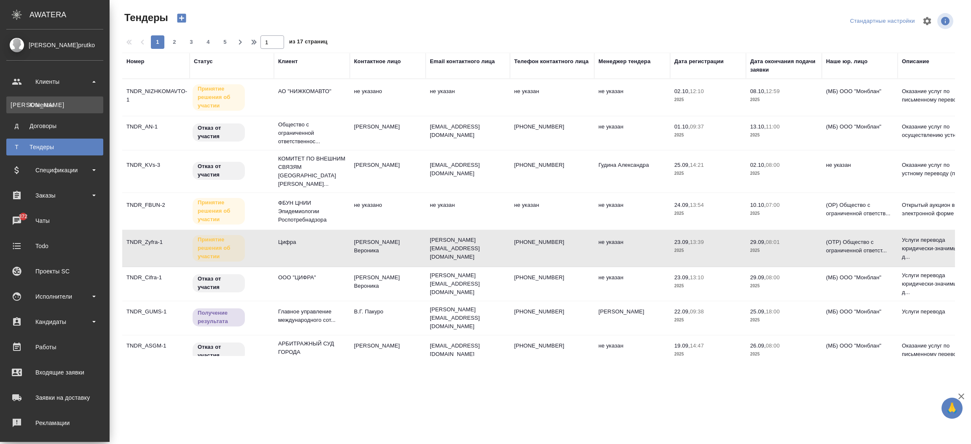
click at [41, 105] on div "Клиенты" at bounding box center [55, 105] width 89 height 8
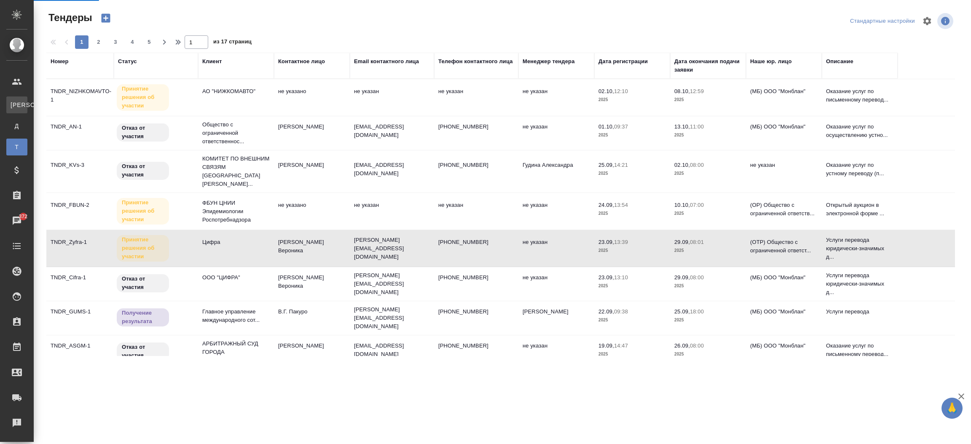
select select "RU"
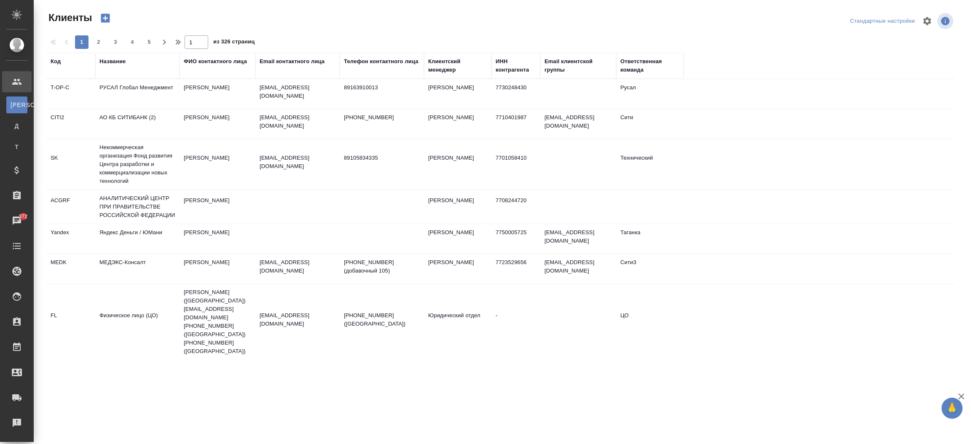
click at [113, 62] on div "Название" at bounding box center [112, 61] width 26 height 8
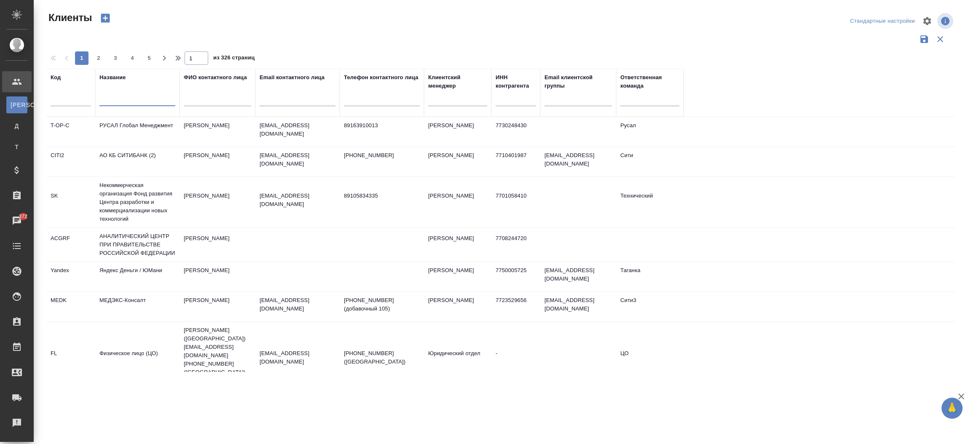
click at [140, 102] on input "text" at bounding box center [137, 101] width 76 height 11
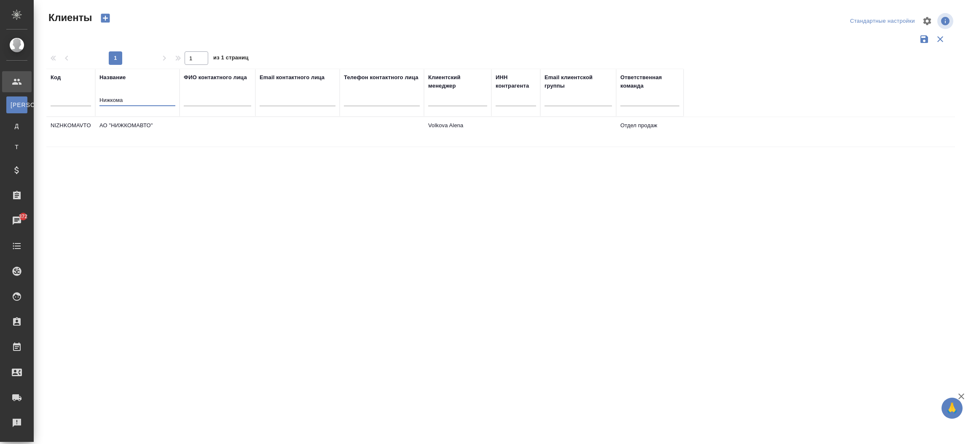
type input "Нижкома"
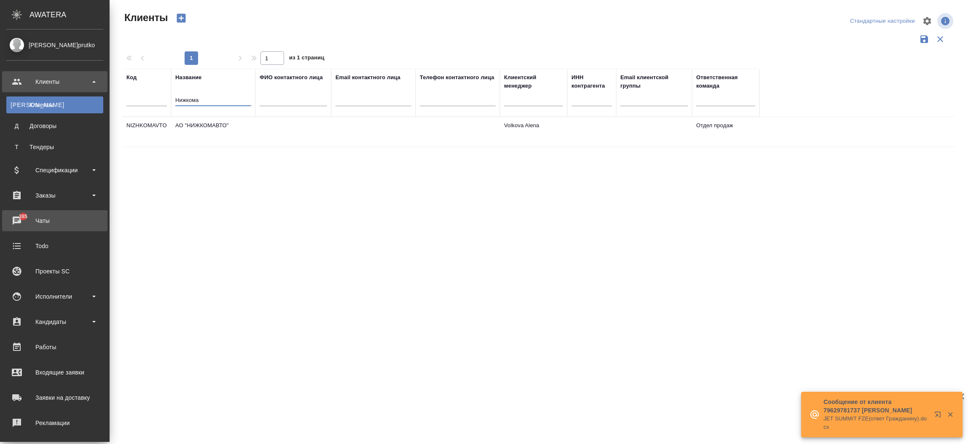
click at [22, 221] on div "Чаты" at bounding box center [54, 221] width 97 height 13
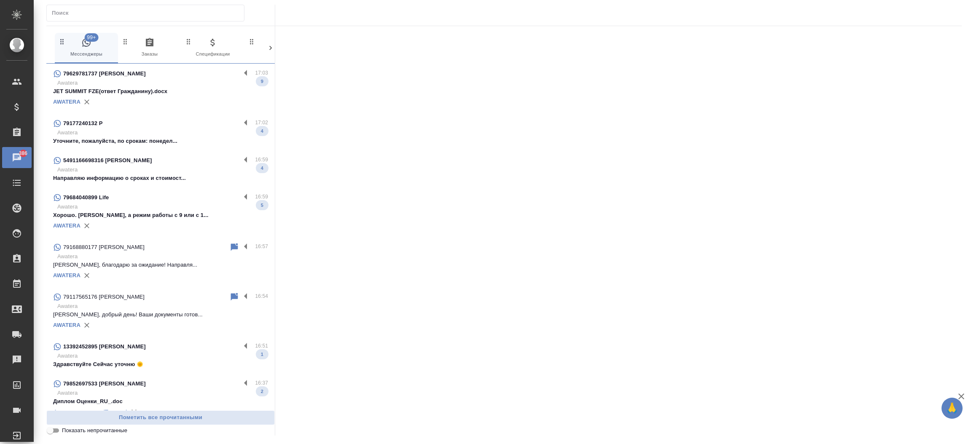
click at [167, 12] on input "text" at bounding box center [148, 13] width 192 height 12
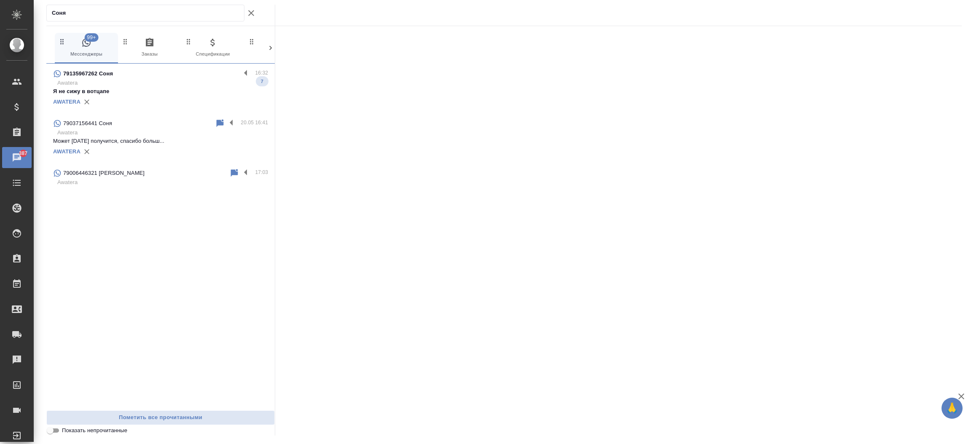
type input "Соня"
click at [174, 87] on p "Awatera" at bounding box center [162, 83] width 211 height 8
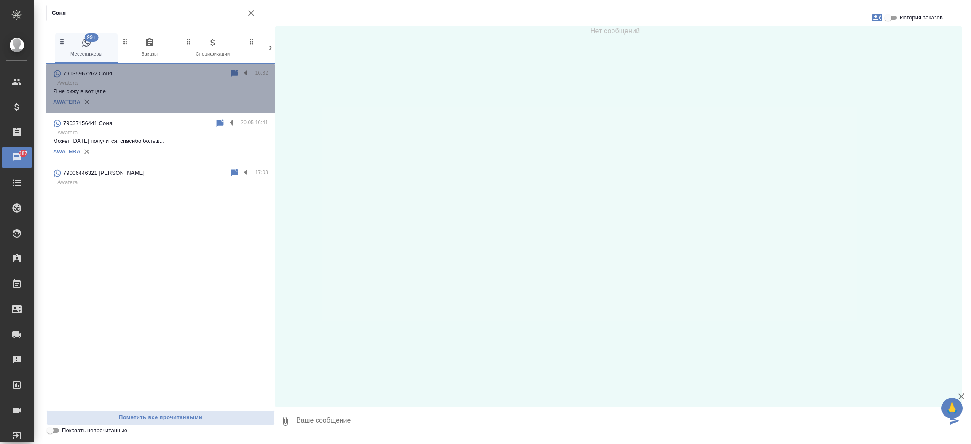
click at [174, 87] on p "Awatera" at bounding box center [162, 83] width 211 height 8
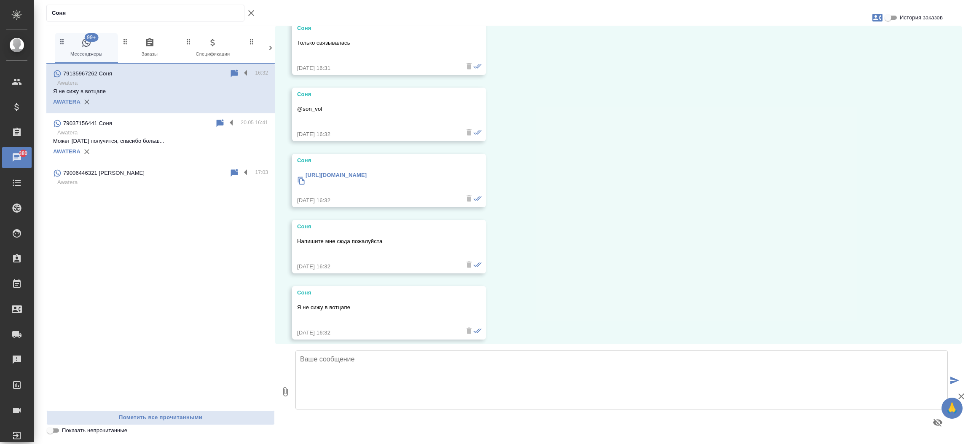
scroll to position [181, 0]
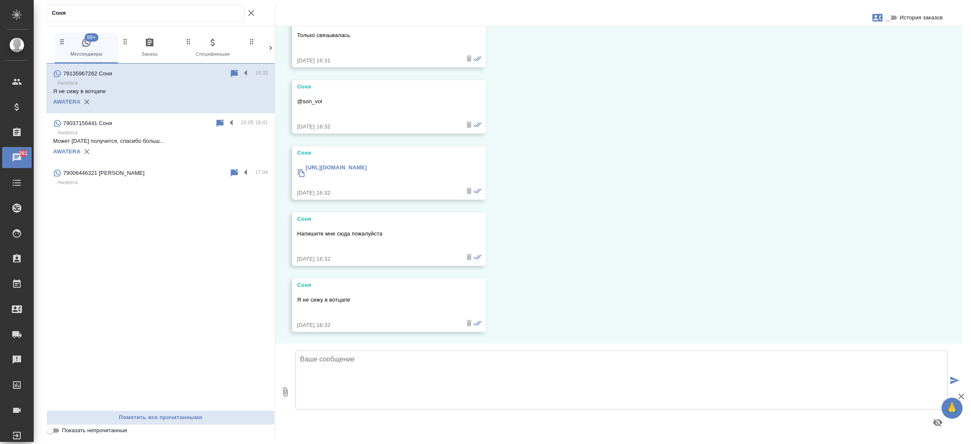
click at [347, 170] on link "https://t.me/son_vol" at bounding box center [336, 167] width 61 height 6
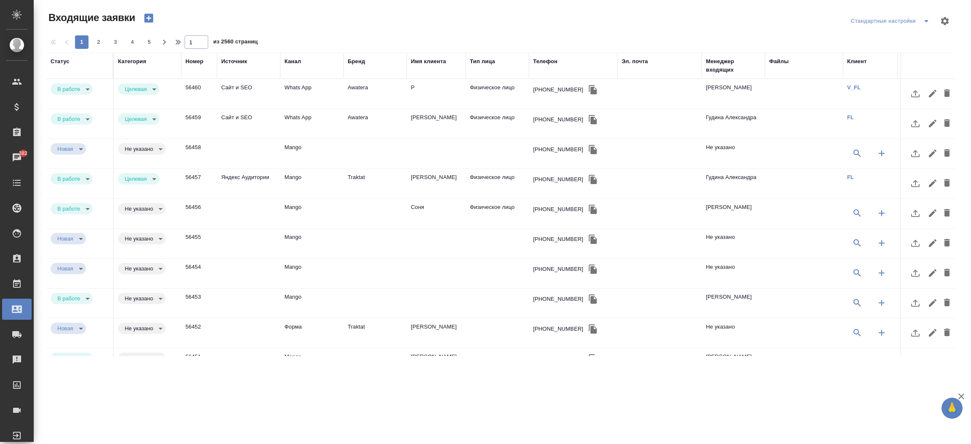
select select "RU"
click at [299, 204] on td "Mango" at bounding box center [311, 214] width 63 height 30
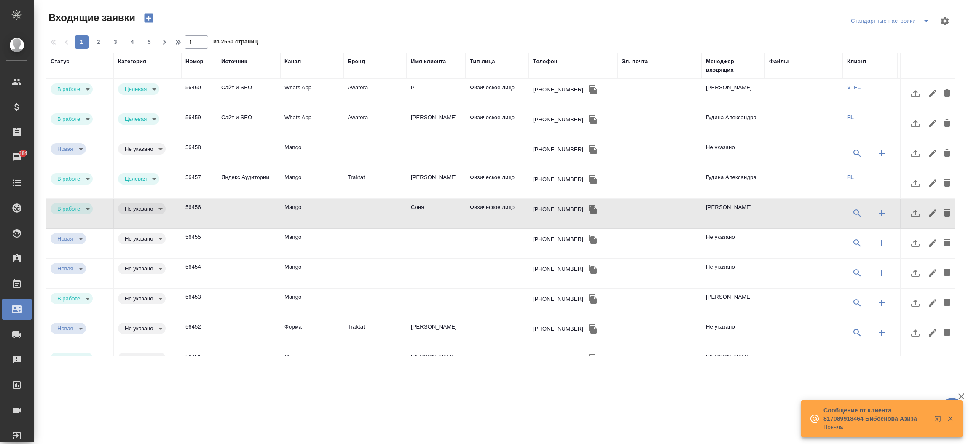
click at [724, 66] on div "Менеджер входящих" at bounding box center [733, 65] width 55 height 17
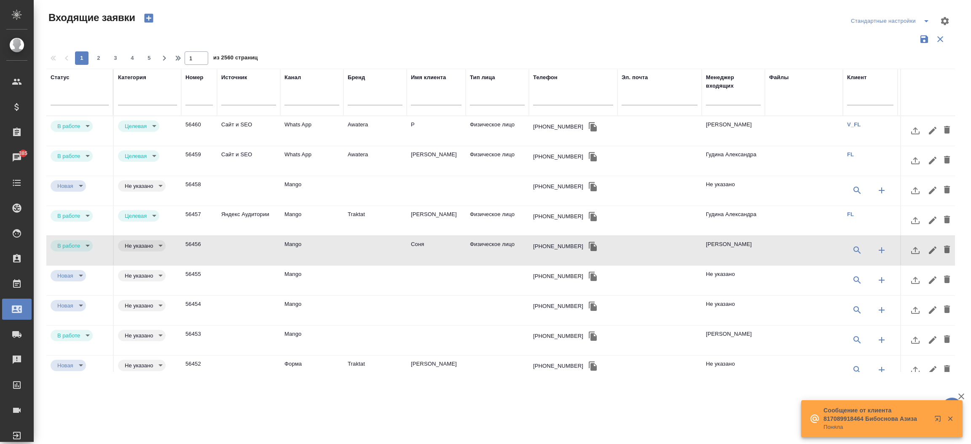
click at [722, 93] on div at bounding box center [733, 100] width 55 height 21
click at [715, 97] on input "text" at bounding box center [733, 99] width 55 height 11
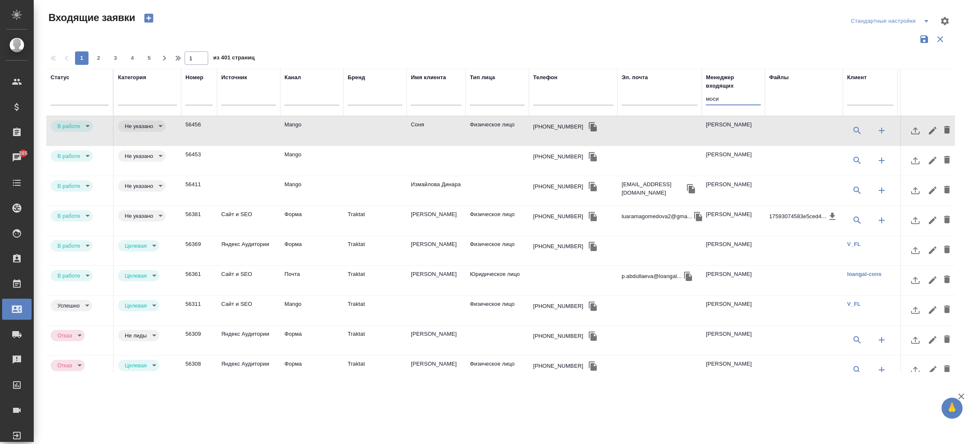
type input "моси"
click at [490, 161] on td at bounding box center [497, 161] width 63 height 30
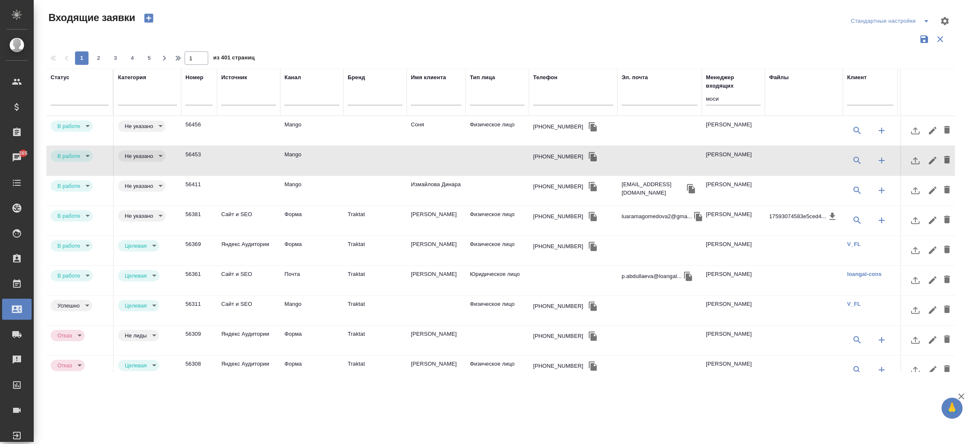
scroll to position [0, 59]
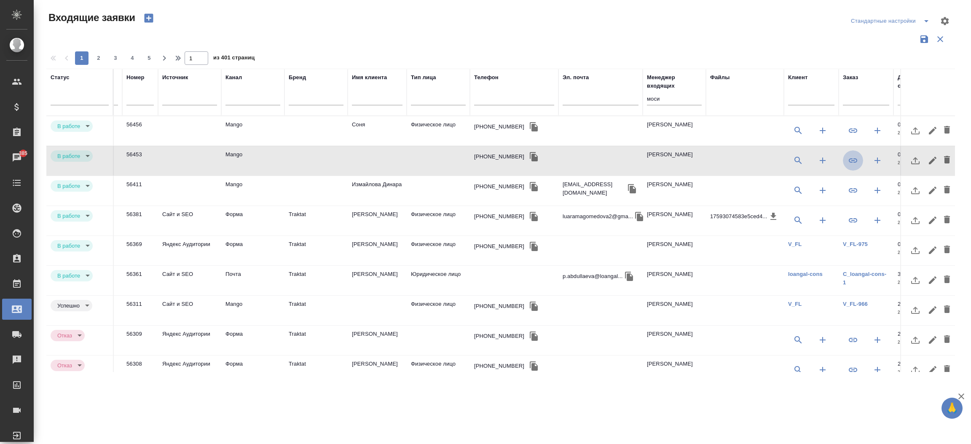
click at [859, 153] on button "button" at bounding box center [853, 161] width 20 height 20
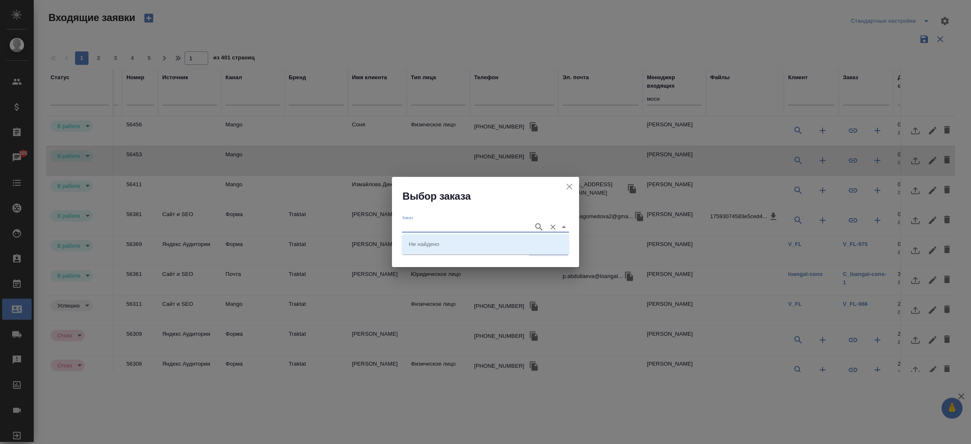
click at [436, 227] on input "Заказ" at bounding box center [465, 227] width 127 height 10
paste input "KUNZ_FL-6003"
type input "KUNZ_FL-6003"
click at [431, 246] on p "KUNZ_FL-6003" at bounding box center [428, 244] width 39 height 8
type input "KUNZ_FL-6003"
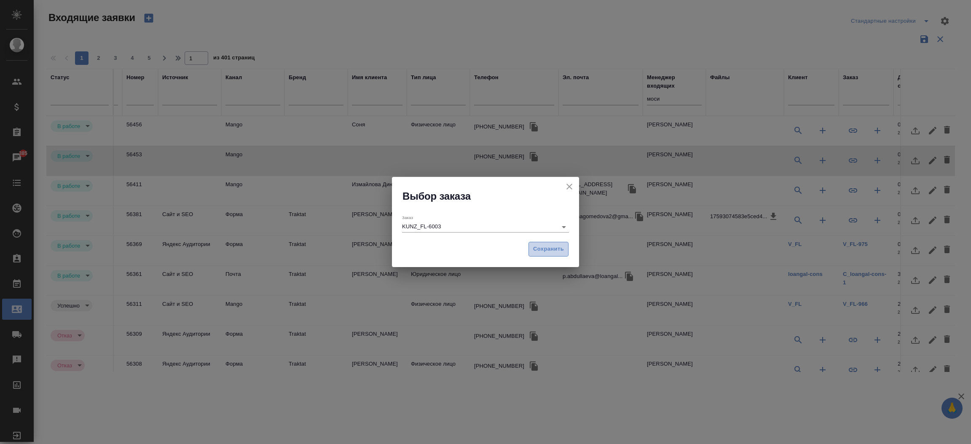
click at [542, 253] on span "Сохранить" at bounding box center [548, 250] width 31 height 10
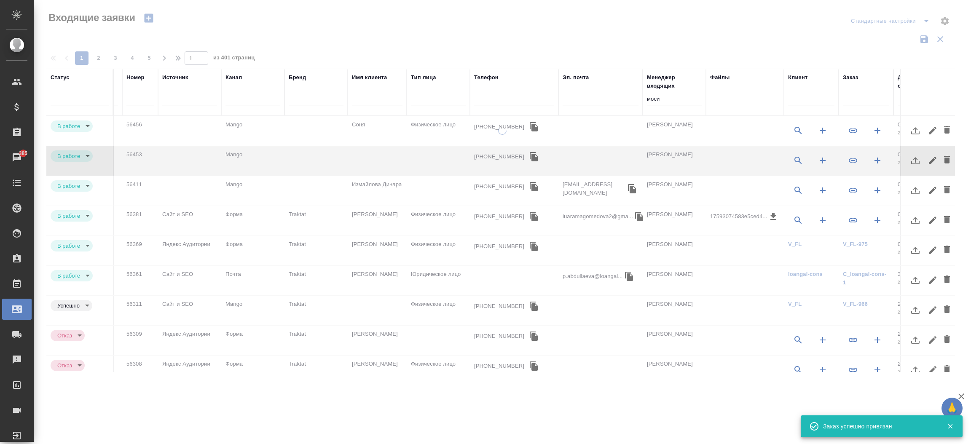
type input "target"
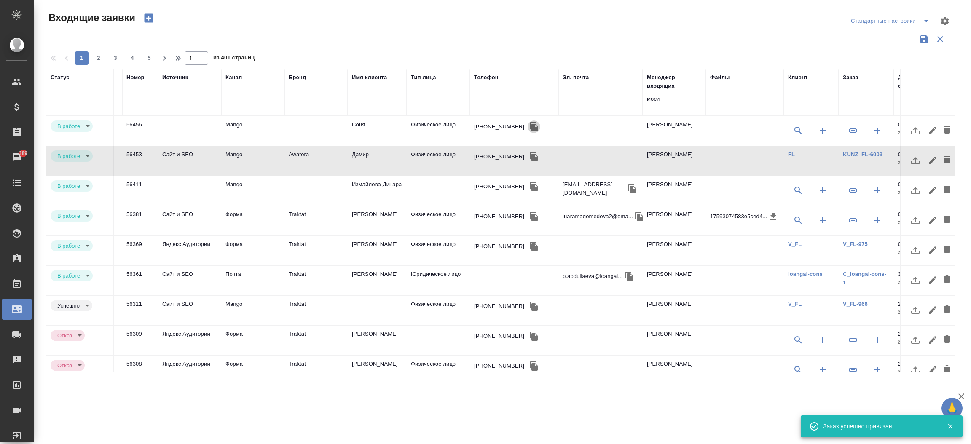
click at [530, 128] on icon "button" at bounding box center [534, 126] width 8 height 9
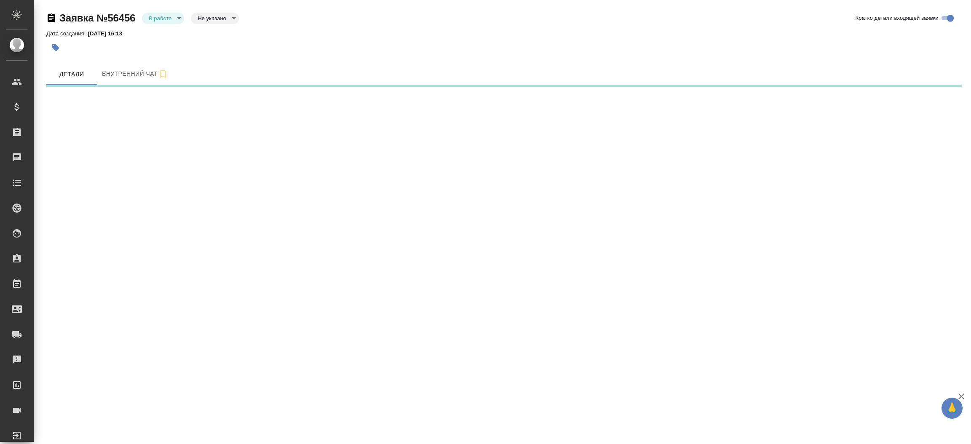
select select "RU"
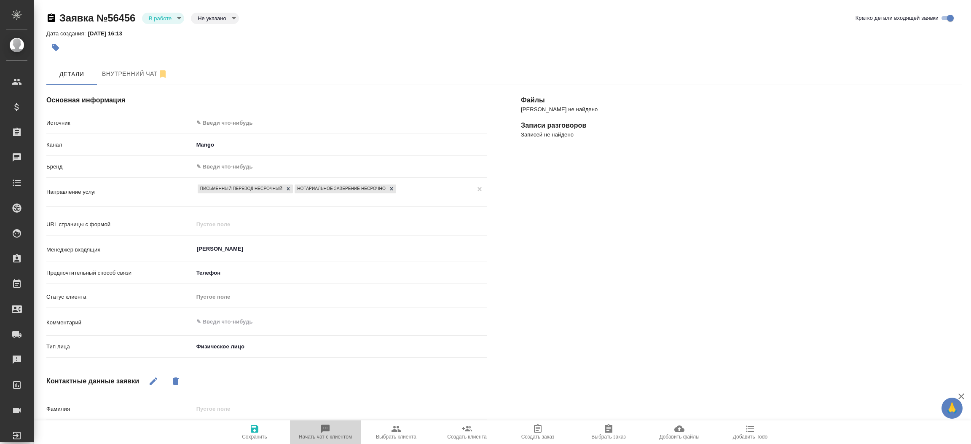
click at [328, 427] on icon "button" at bounding box center [325, 429] width 8 height 8
type textarea "x"
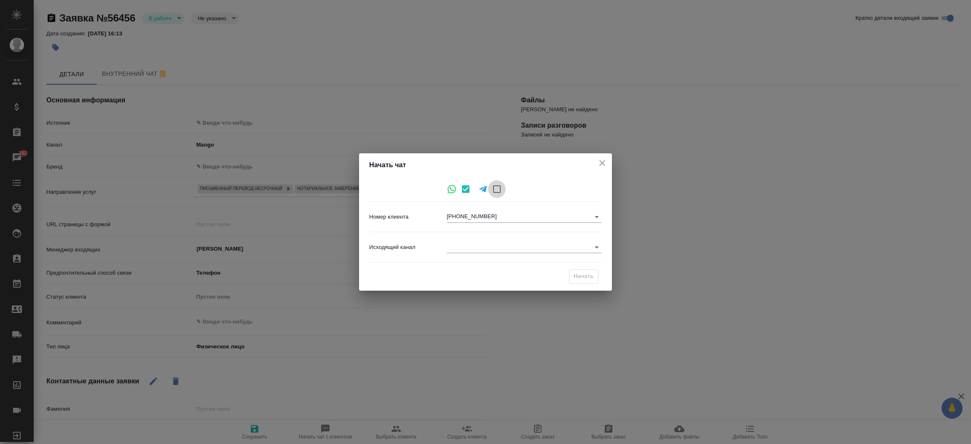
click at [500, 188] on input "checkbox" at bounding box center [497, 189] width 18 height 18
checkbox input "true"
checkbox input "false"
click at [487, 244] on body "🙏 .cls-1 fill:#fff; AWATERA Прутько Ирина i.prutko Клиенты Спецификации Заказы …" at bounding box center [485, 222] width 971 height 444
type textarea "x"
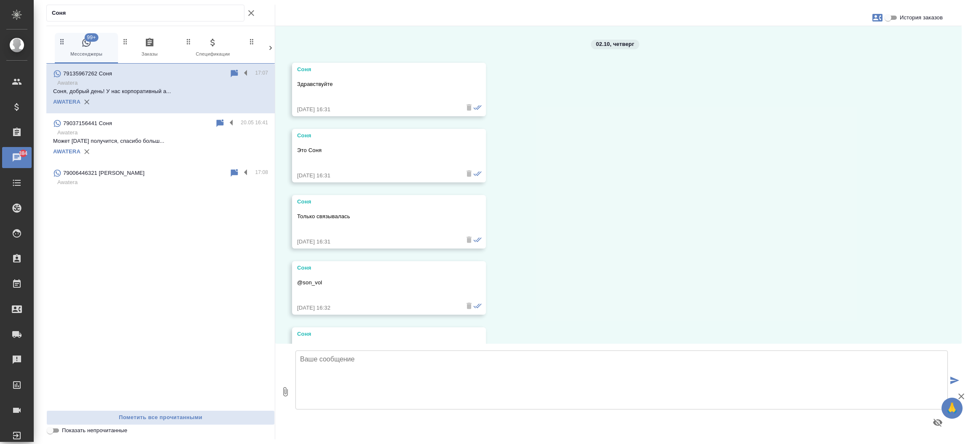
scroll to position [256, 0]
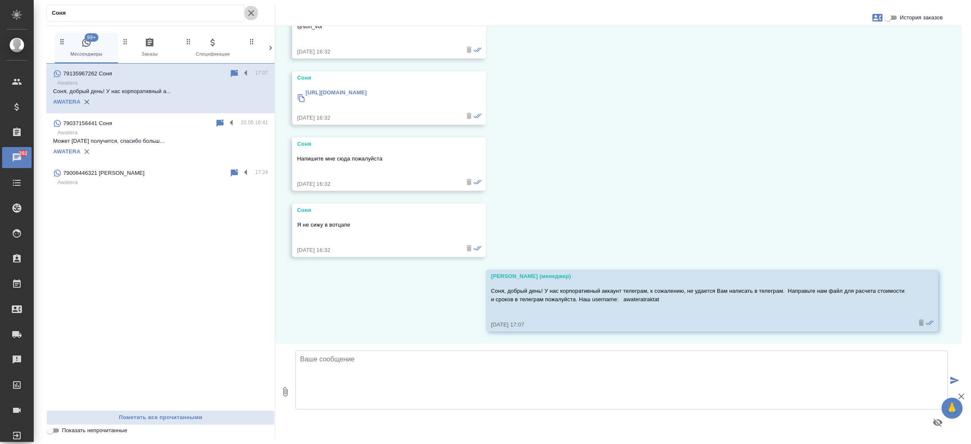
click at [254, 15] on icon "button" at bounding box center [251, 13] width 10 height 10
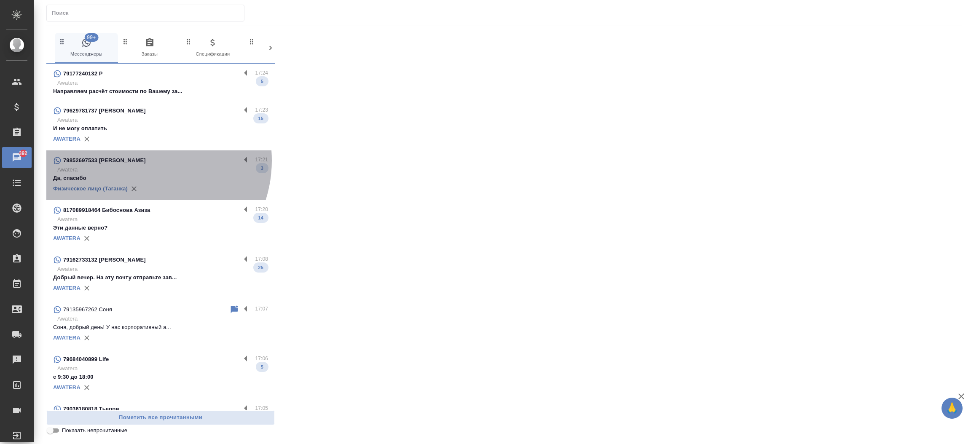
click at [141, 161] on div "79852697533 Анастасия" at bounding box center [147, 161] width 188 height 10
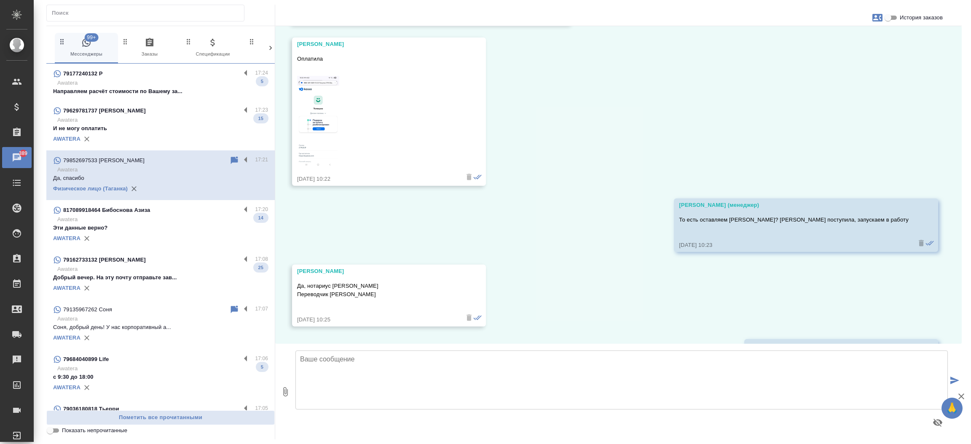
scroll to position [8814, 0]
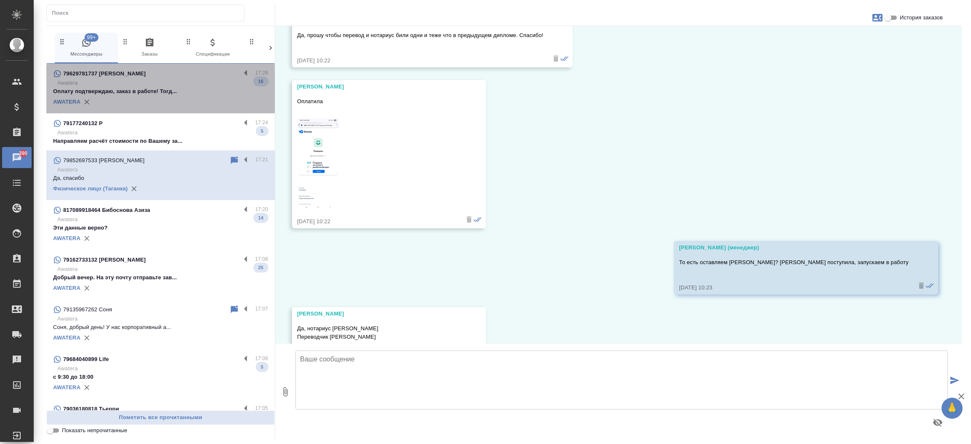
click at [176, 78] on div "79629781737 Оксана Шалышкина" at bounding box center [147, 74] width 188 height 10
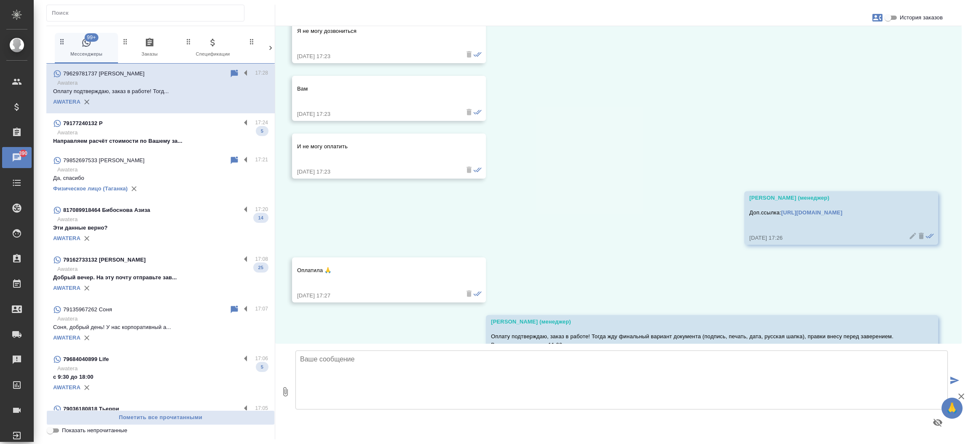
scroll to position [1385, 0]
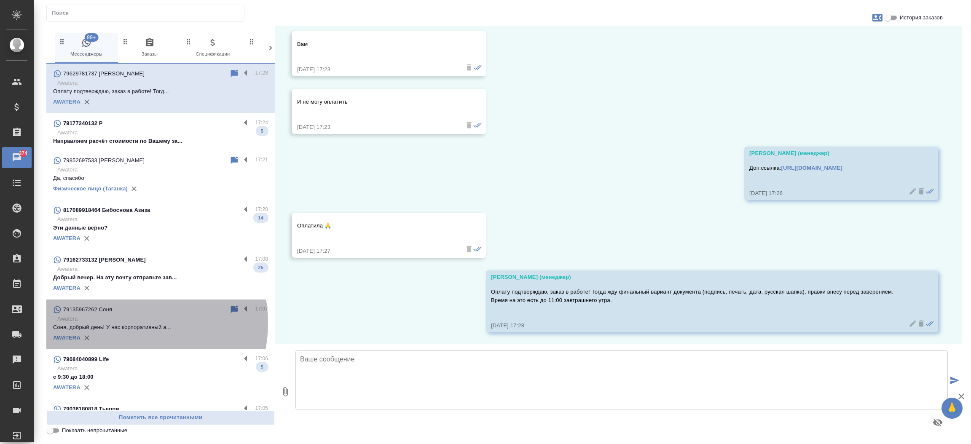
click at [126, 323] on p "Соня, добрый день! У нас корпоративный а..." at bounding box center [160, 327] width 215 height 8
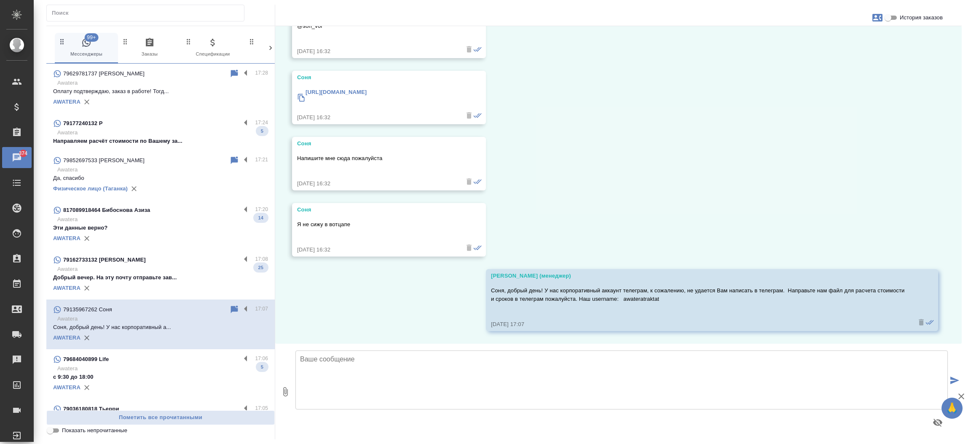
scroll to position [256, 0]
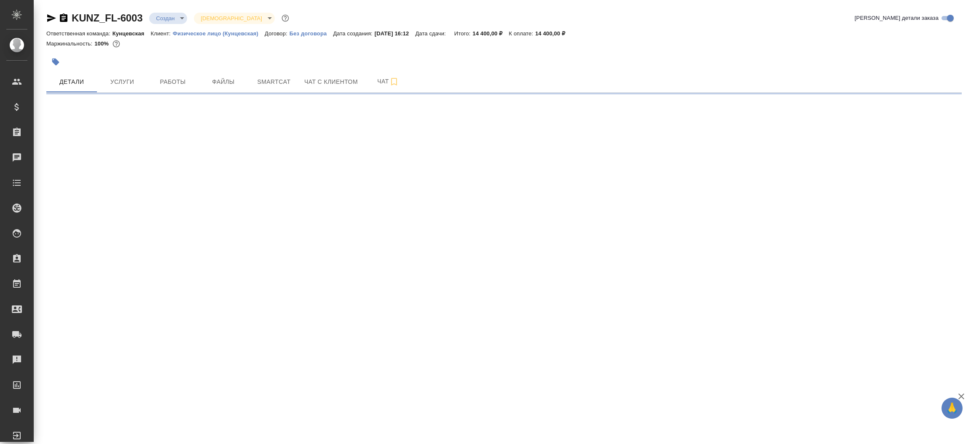
select select "RU"
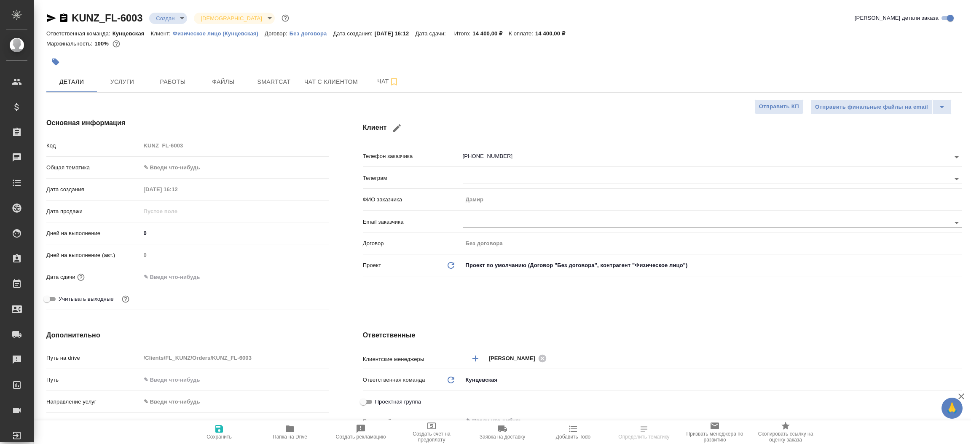
type textarea "x"
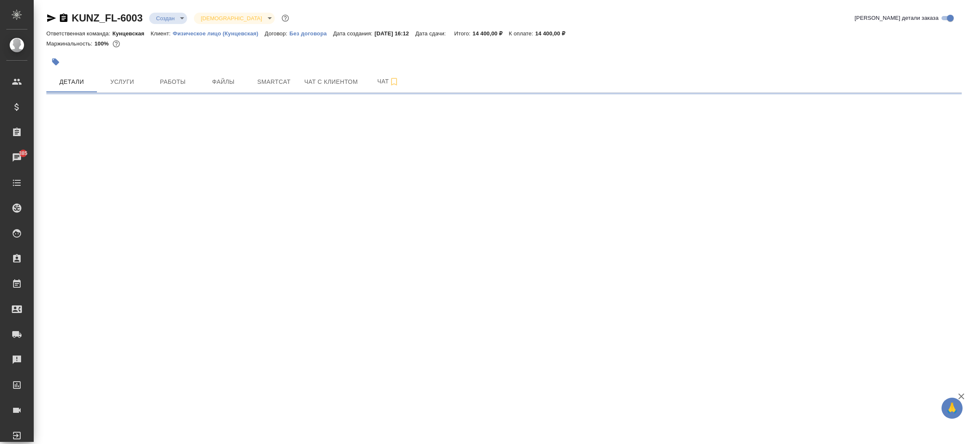
select select "RU"
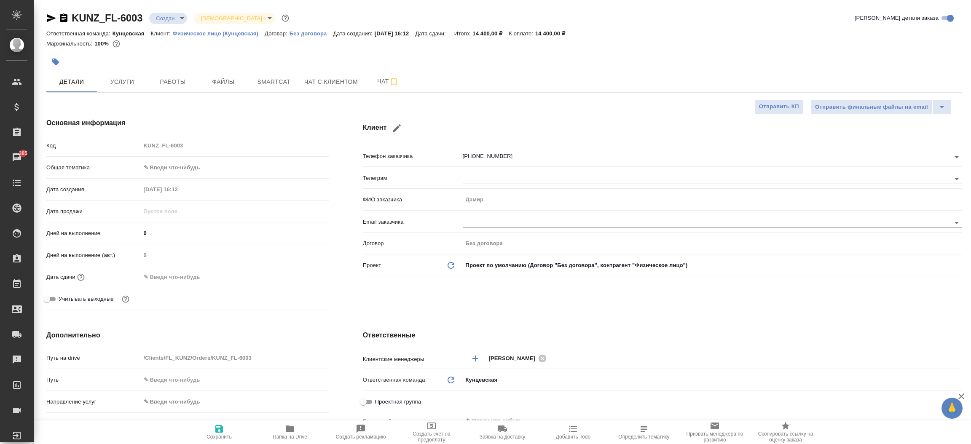
type textarea "x"
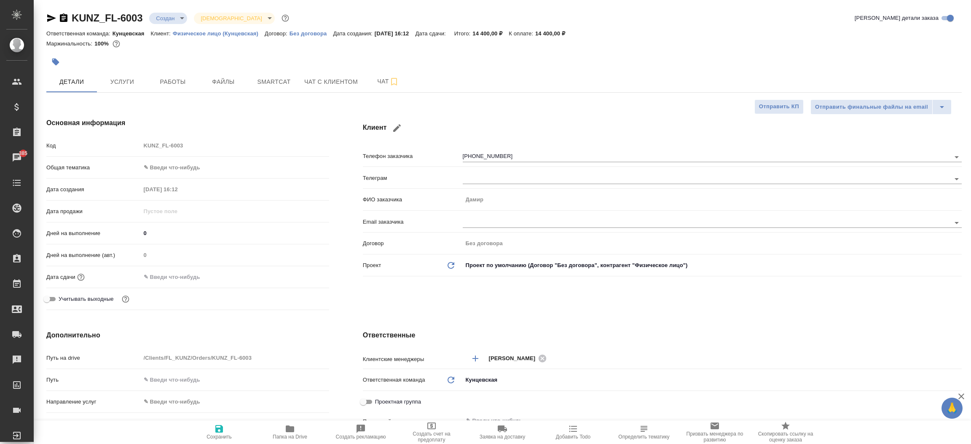
type textarea "x"
click at [62, 15] on icon "button" at bounding box center [64, 17] width 8 height 8
type textarea "x"
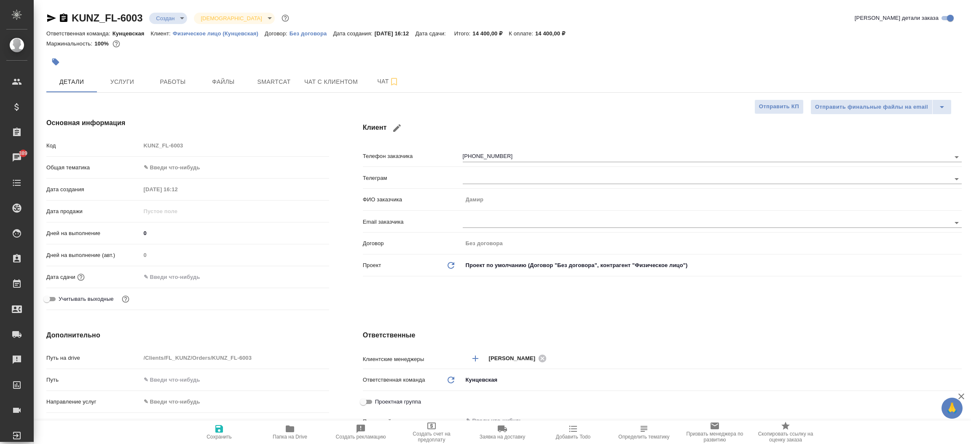
type textarea "x"
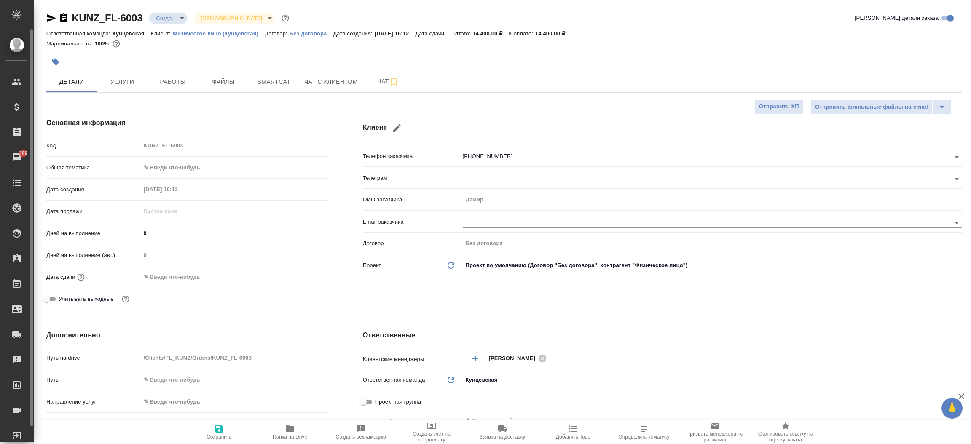
type textarea "x"
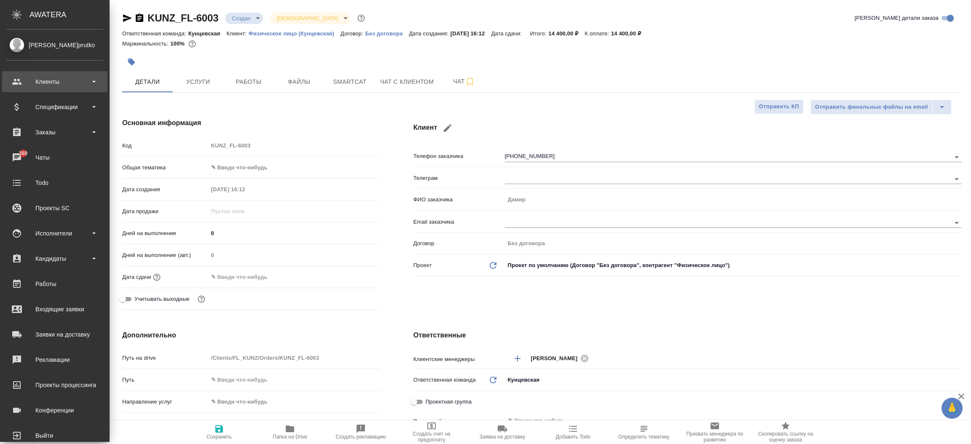
click at [45, 76] on div "Клиенты" at bounding box center [54, 81] width 97 height 13
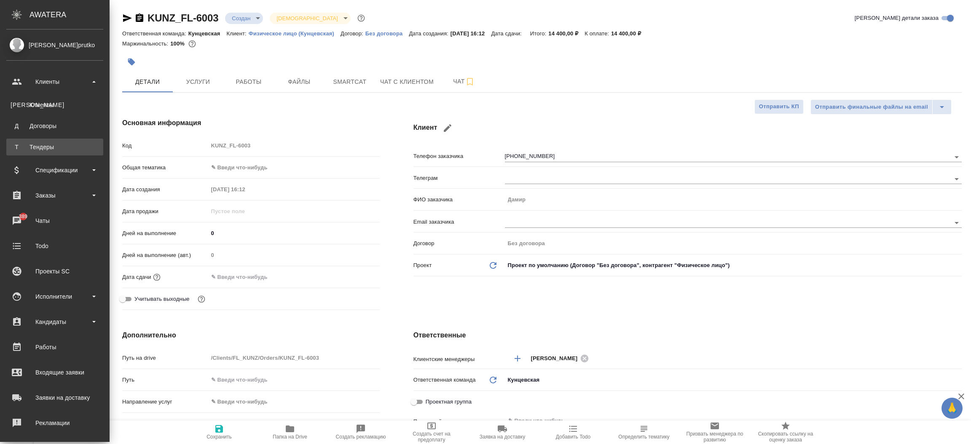
click at [42, 145] on div "Тендеры" at bounding box center [55, 147] width 89 height 8
type textarea "x"
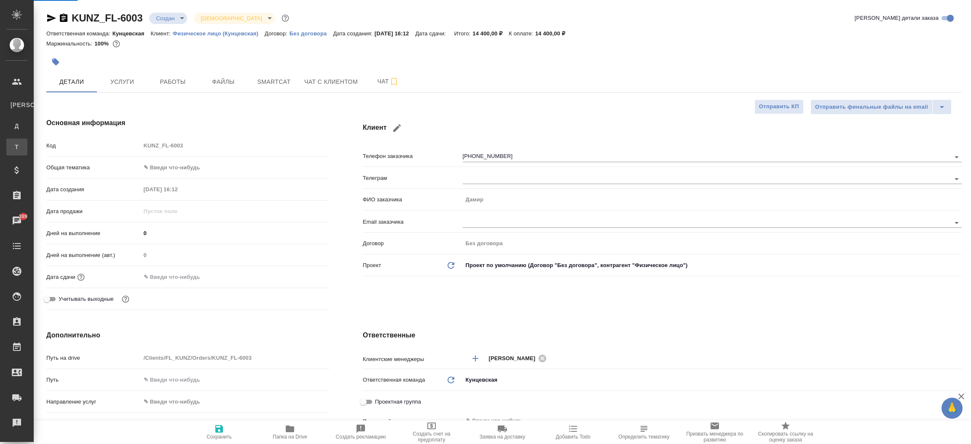
click at [13, 145] on div "Тендеры" at bounding box center [6, 147] width 13 height 8
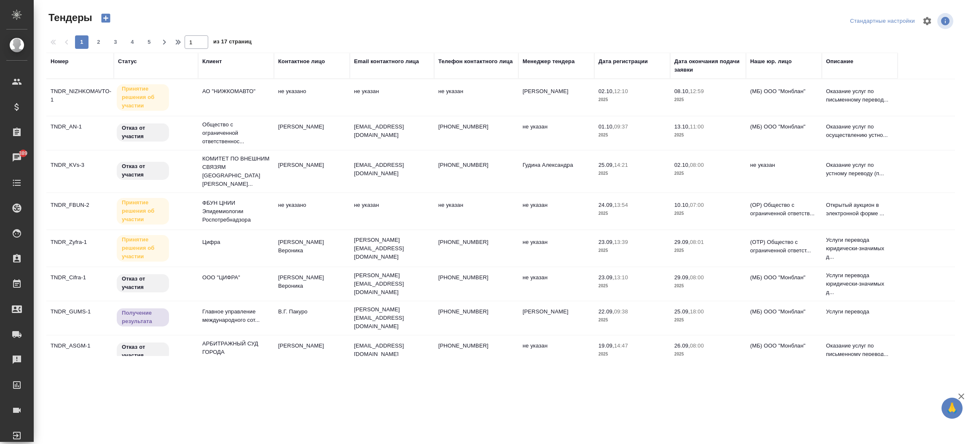
click at [618, 65] on div "Дата регистрации" at bounding box center [623, 61] width 49 height 8
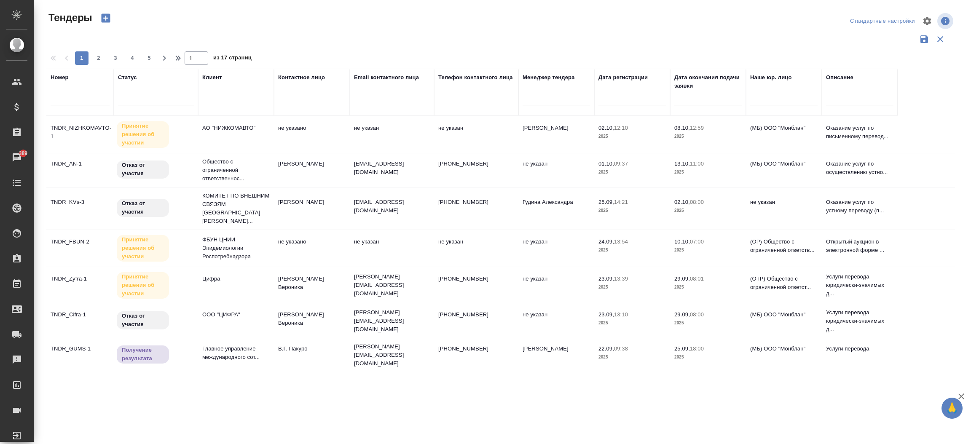
click at [619, 105] on div at bounding box center [632, 98] width 67 height 14
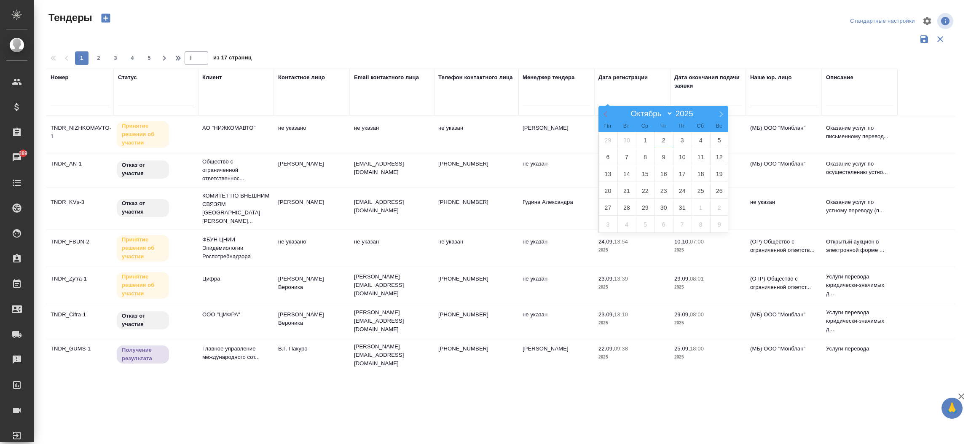
click at [602, 113] on span at bounding box center [606, 113] width 14 height 14
select select "6"
click at [618, 143] on span "1" at bounding box center [627, 140] width 19 height 16
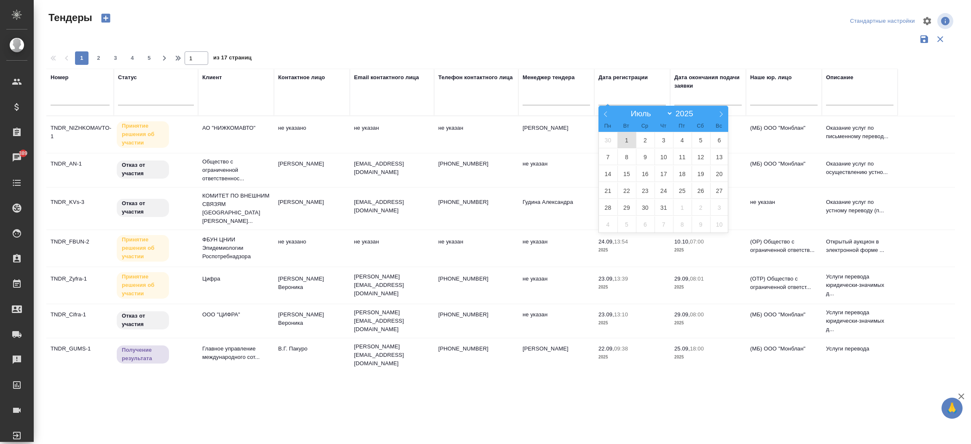
type div "2025-06-30T21:00:00.000Z"
click at [720, 116] on icon at bounding box center [721, 114] width 6 height 6
select select "8"
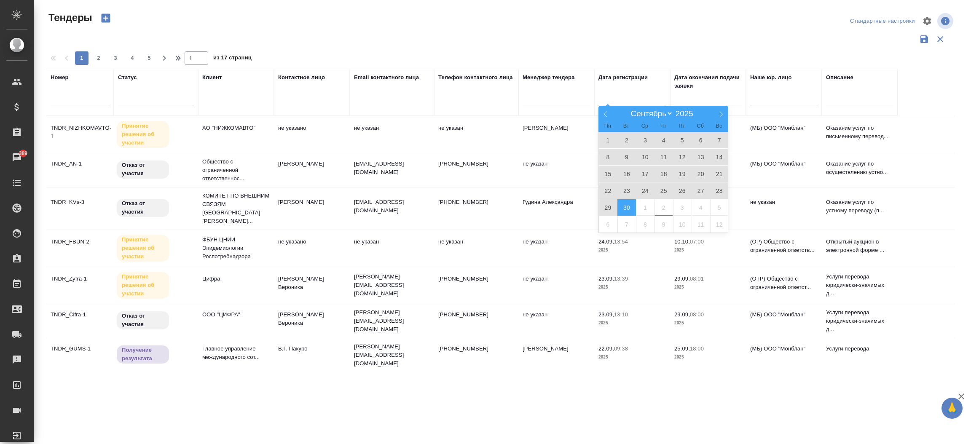
click at [627, 207] on span "30" at bounding box center [627, 207] width 19 height 16
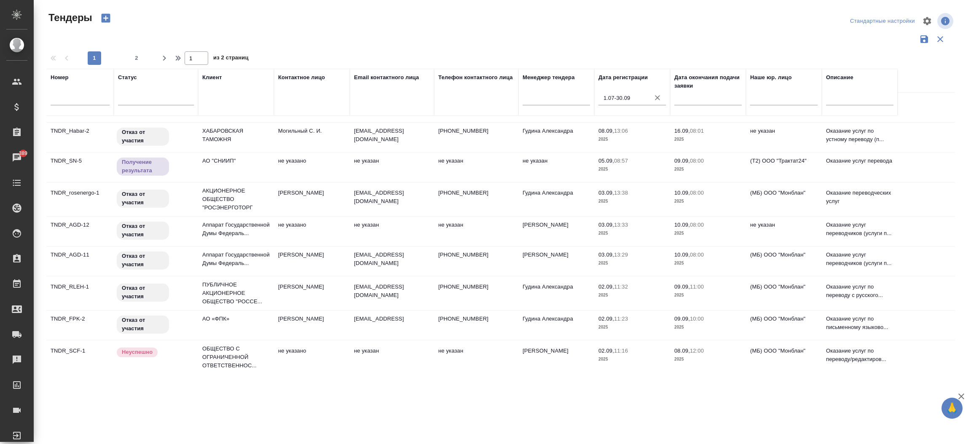
scroll to position [534, 0]
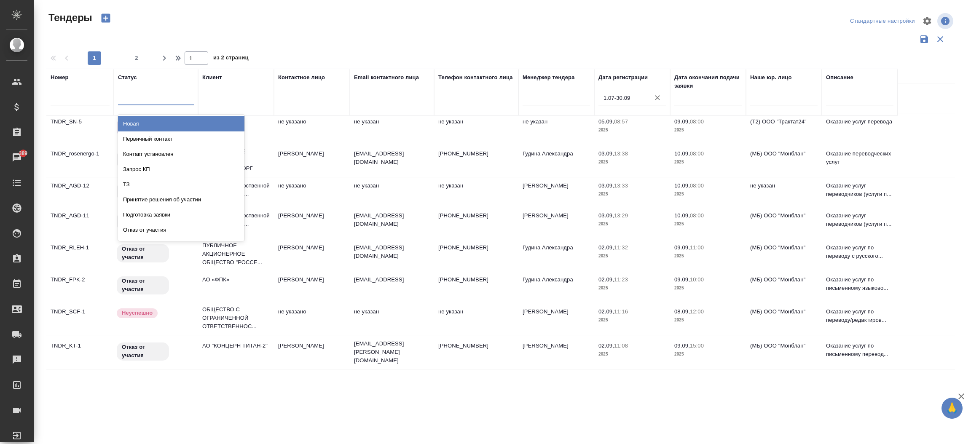
click at [163, 100] on div at bounding box center [156, 97] width 76 height 12
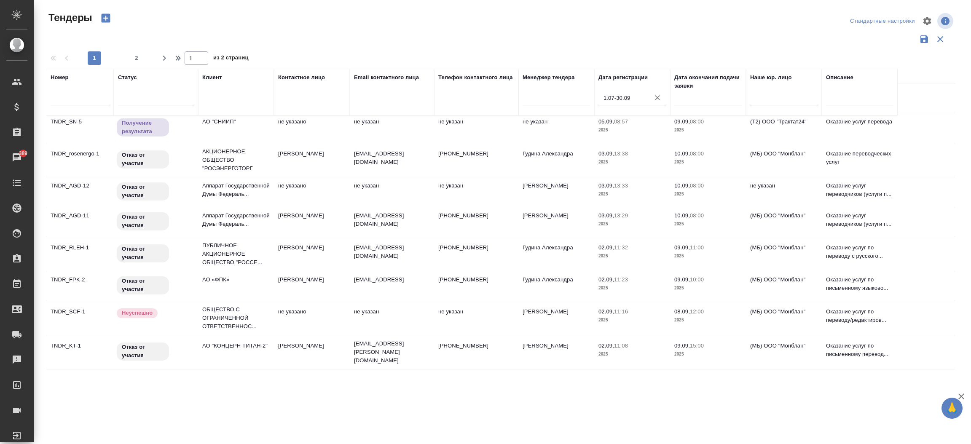
click at [970, 331] on div "Тендеры Стандартные настройки 1 2 1 из 2 страниц Номер Статус Клиент Контактное…" at bounding box center [503, 188] width 938 height 377
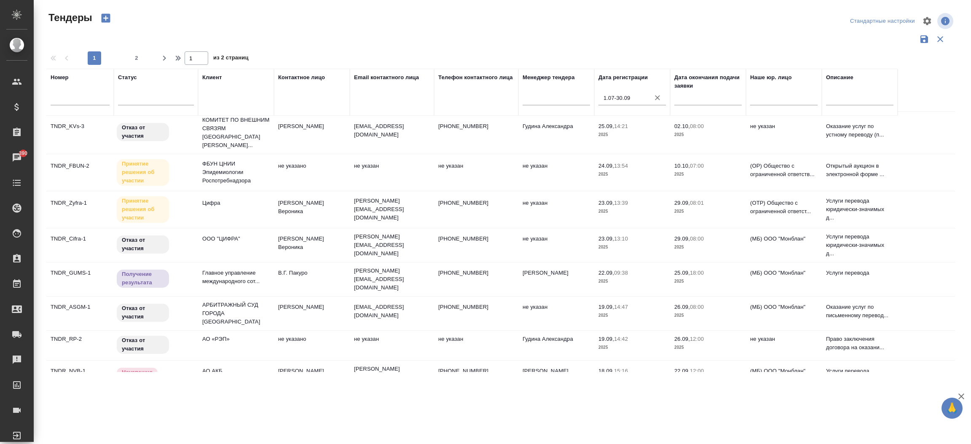
scroll to position [0, 0]
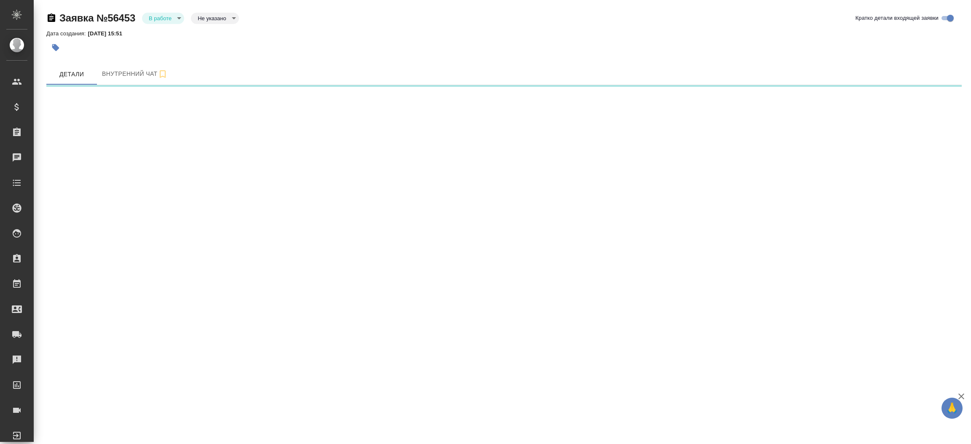
select select "RU"
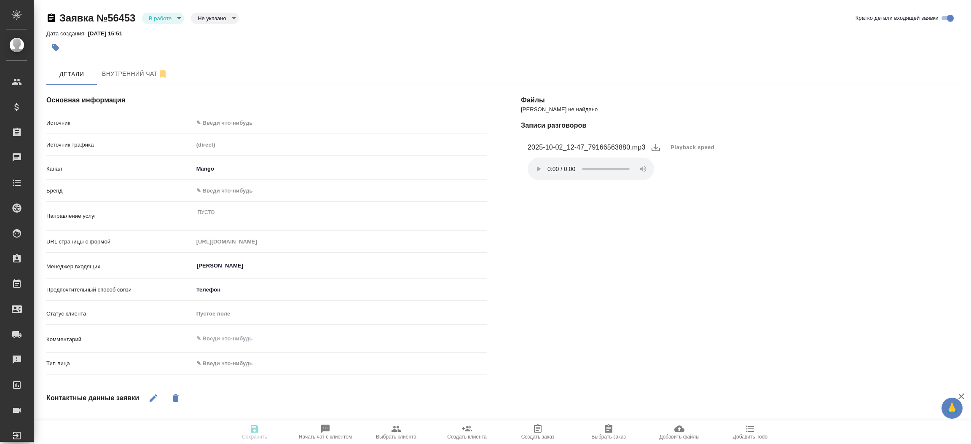
type textarea "x"
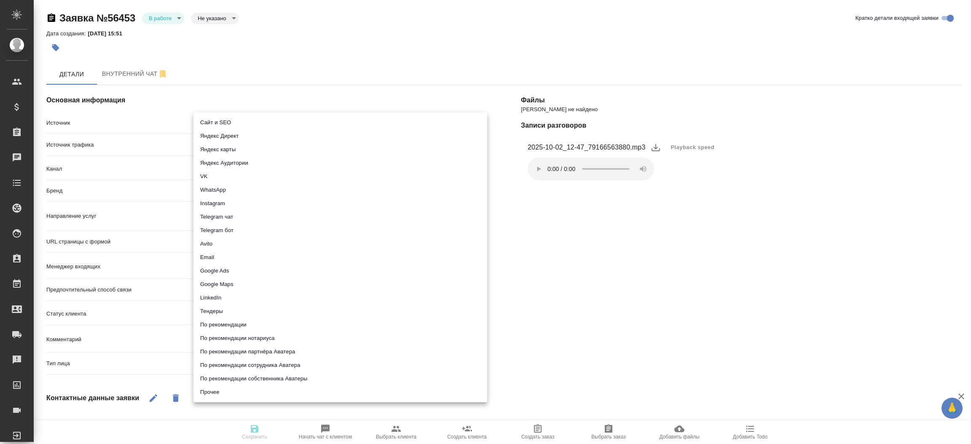
click at [310, 122] on body "🙏 .cls-1 fill:#fff; AWATERA Прутько Ирина i.prutko Клиенты Спецификации Заказы …" at bounding box center [485, 222] width 971 height 444
click at [310, 122] on li "Сайт и SEO" at bounding box center [341, 122] width 294 height 13
type input "seo"
type textarea "x"
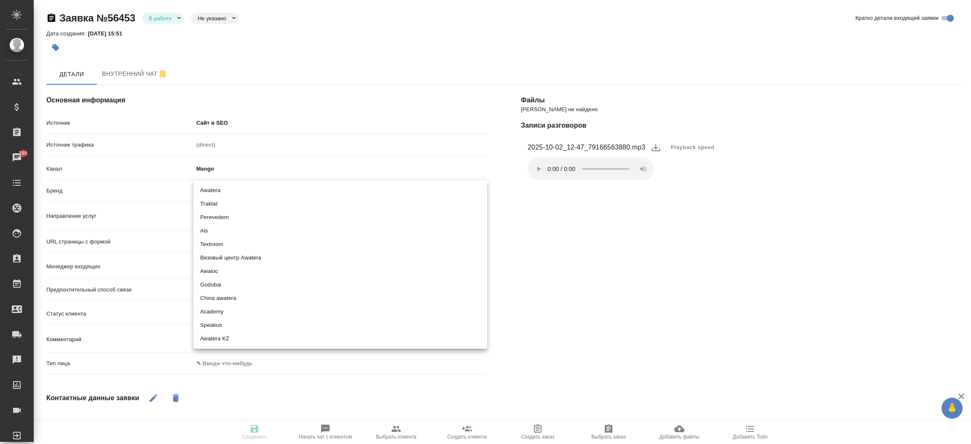
click at [250, 187] on body "🙏 .cls-1 fill:#fff; AWATERA Прутько Ирина i.prutko Клиенты Спецификации Заказы …" at bounding box center [485, 222] width 971 height 444
click at [239, 204] on li "Traktat" at bounding box center [341, 203] width 294 height 13
type input "traktat"
type textarea "x"
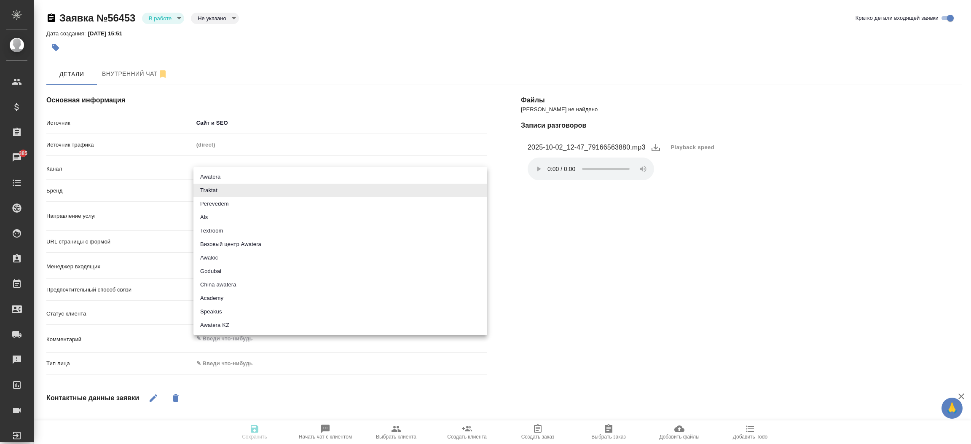
click at [224, 193] on body "🙏 .cls-1 fill:#fff; AWATERA Прутько Ирина i.prutko Клиенты Спецификации Заказы …" at bounding box center [485, 222] width 971 height 444
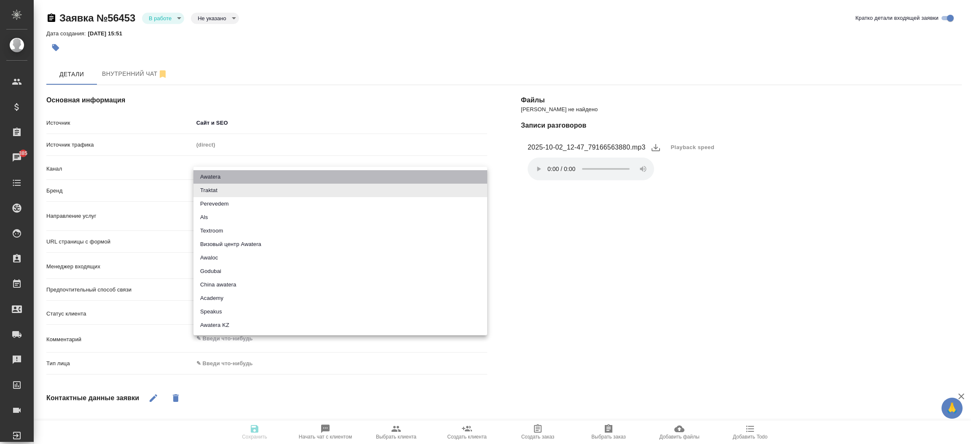
click at [220, 178] on li "Awatera" at bounding box center [341, 176] width 294 height 13
type input "awatera"
type textarea "x"
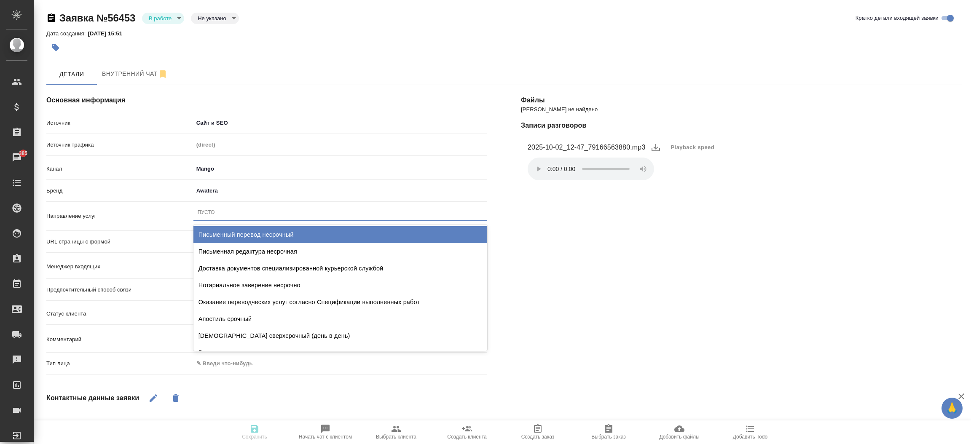
click at [209, 210] on div "Пусто" at bounding box center [206, 212] width 17 height 7
type input "после"
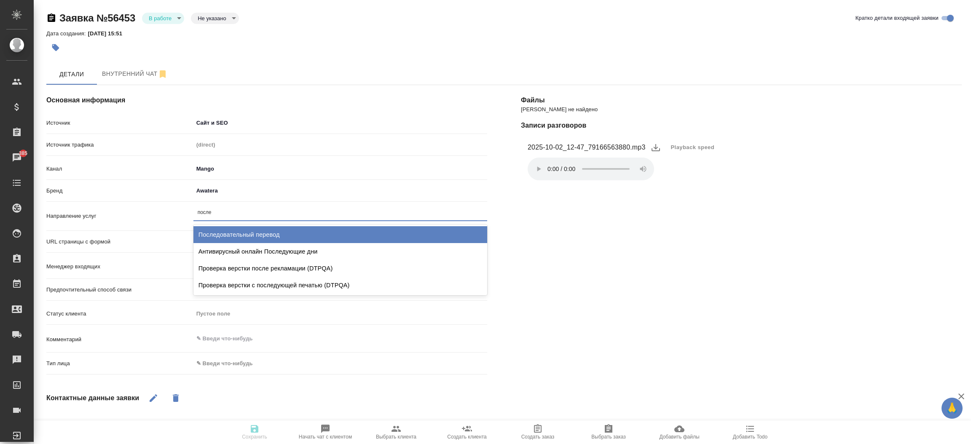
click at [223, 226] on div "Последовательный перевод" at bounding box center [341, 234] width 294 height 17
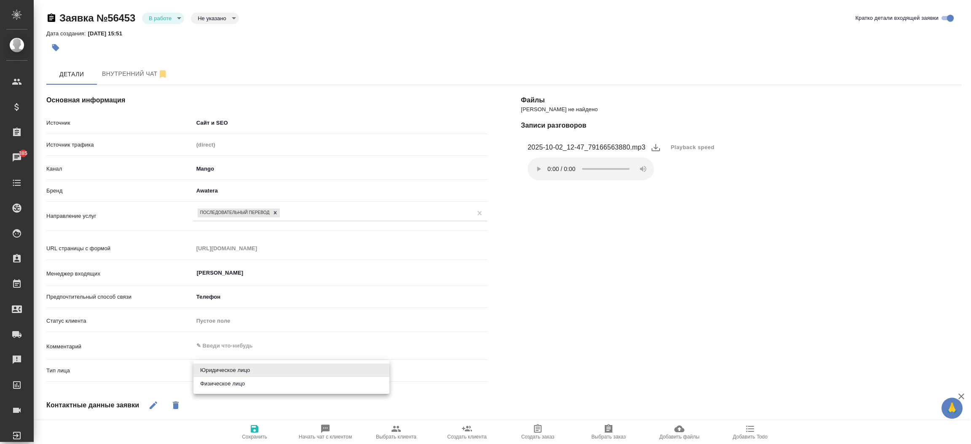
click at [222, 377] on body "🙏 .cls-1 fill:#fff; AWATERA Прутько Ирина i.prutko Клиенты Спецификации Заказы …" at bounding box center [485, 222] width 971 height 444
click at [222, 377] on li "Физическое лицо" at bounding box center [292, 383] width 196 height 13
type textarea "x"
type input "private"
click at [225, 394] on div "Основная информация Источник Сайт и SEO seo Источник трафика (direct) Канал Man…" at bounding box center [267, 329] width 475 height 522
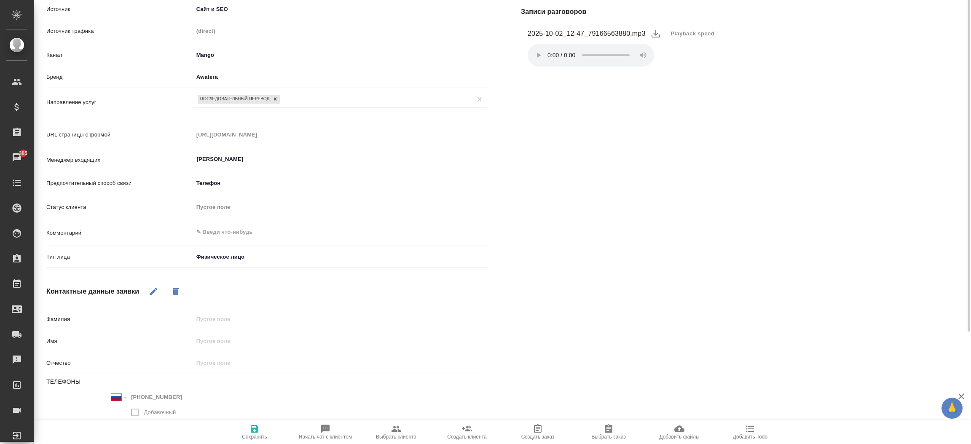
scroll to position [145, 0]
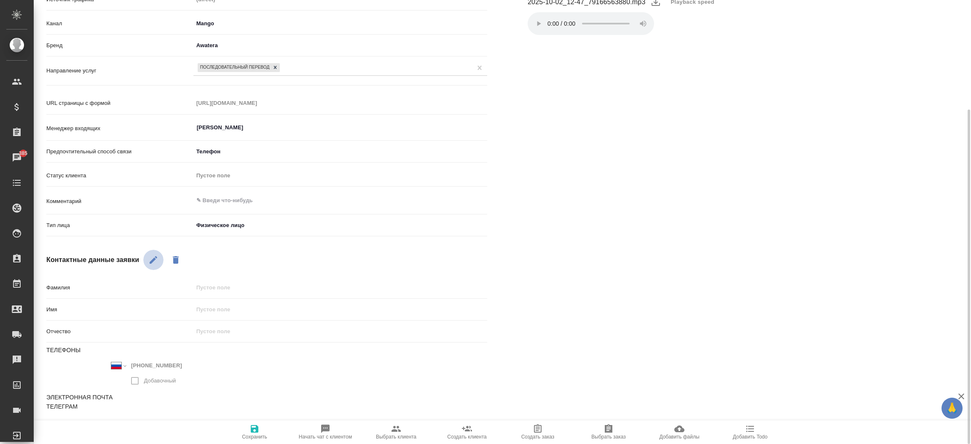
click at [157, 259] on icon "button" at bounding box center [153, 260] width 10 height 10
click at [231, 307] on input "text" at bounding box center [340, 310] width 293 height 12
type input "Д"
type textarea "x"
type input "Да"
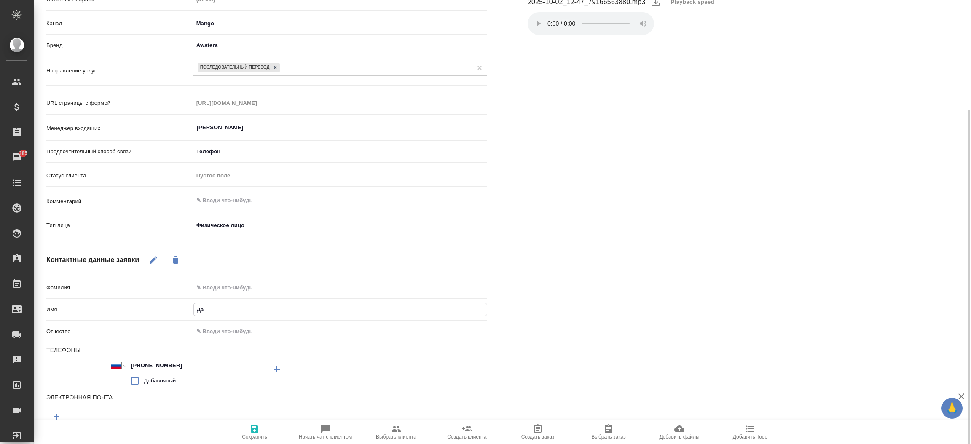
type textarea "x"
type input "Дам"
type textarea "x"
type input "Дамир"
type textarea "x"
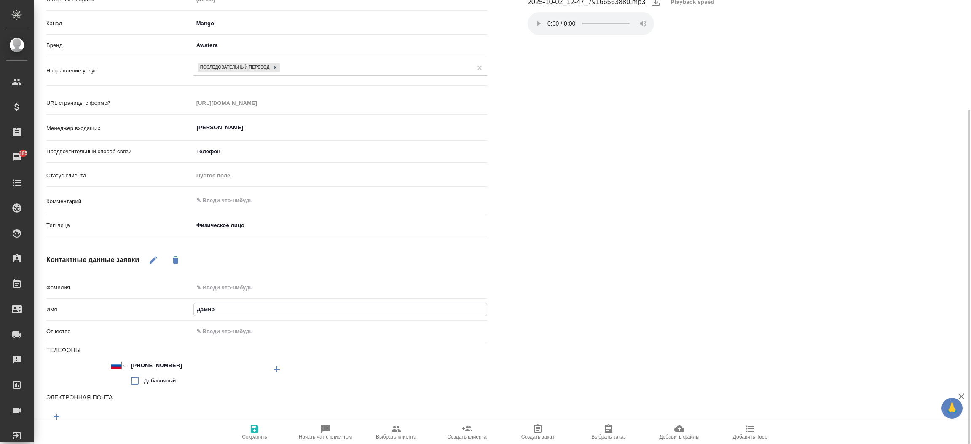
type input "Дамир"
click at [246, 427] on span "Сохранить" at bounding box center [254, 432] width 61 height 16
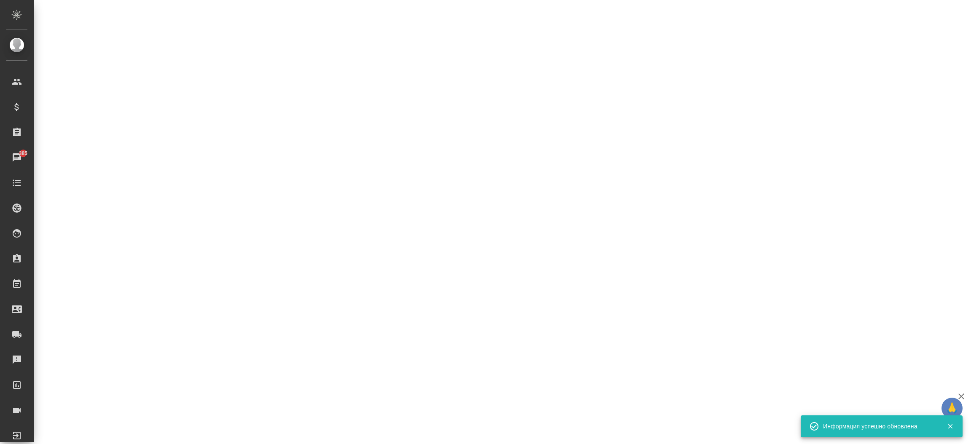
select select "RU"
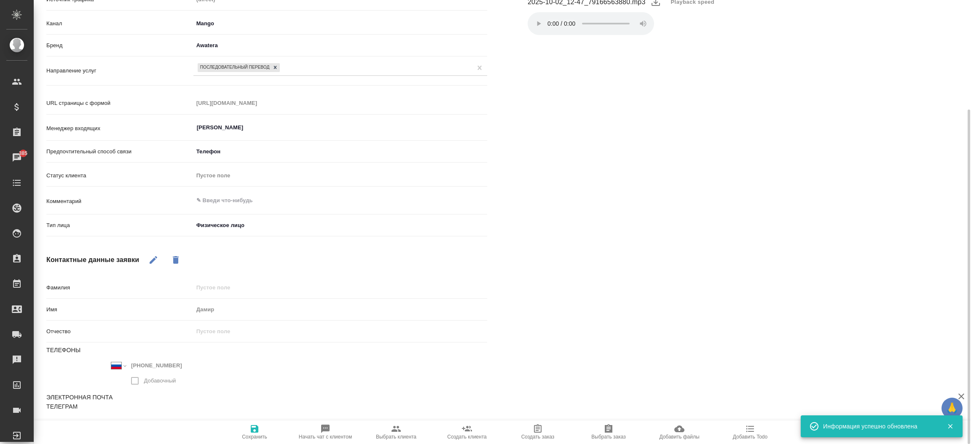
type textarea "x"
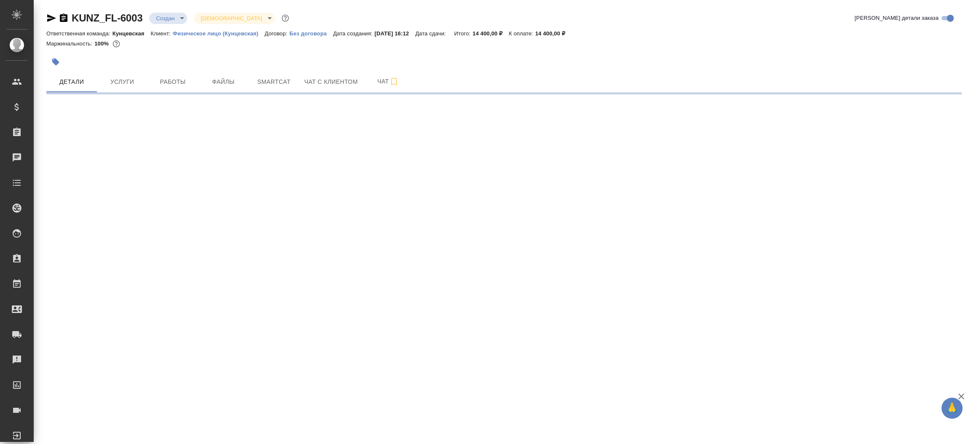
select select "RU"
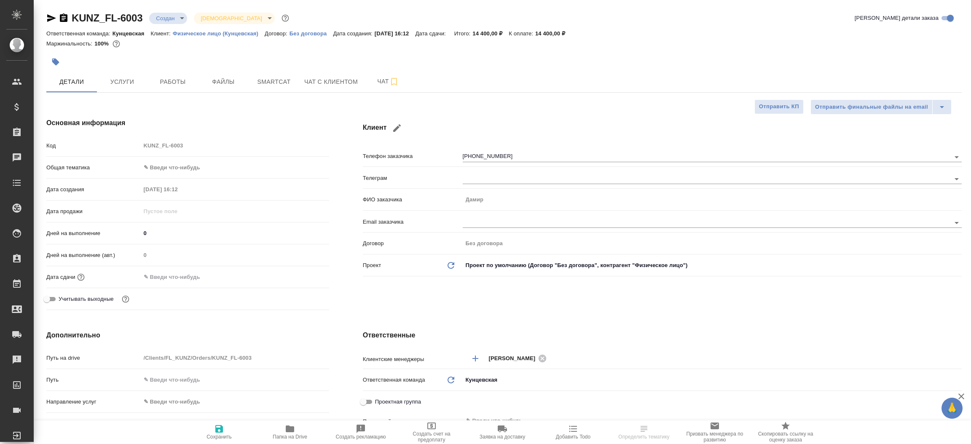
type textarea "x"
click at [522, 291] on div "Клиент Телефон заказчика [PHONE_NUMBER] Телеграм ФИО заказчика [PERSON_NAME] Em…" at bounding box center [662, 215] width 633 height 229
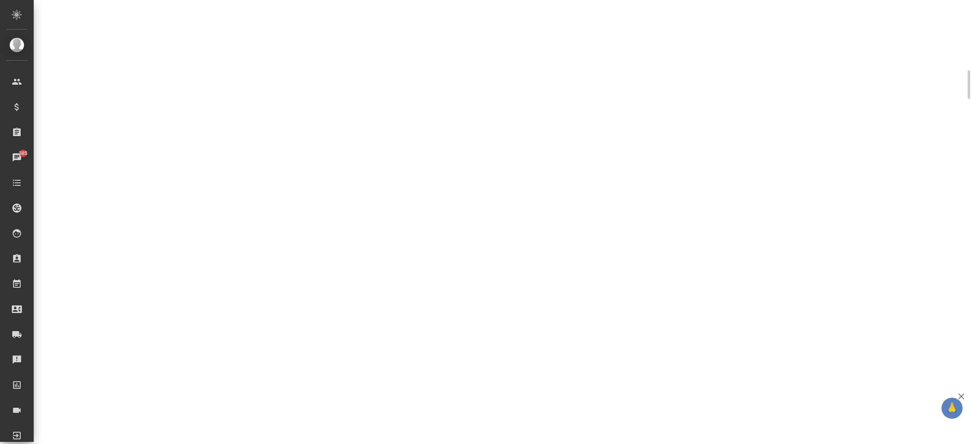
scroll to position [243, 0]
select select "RU"
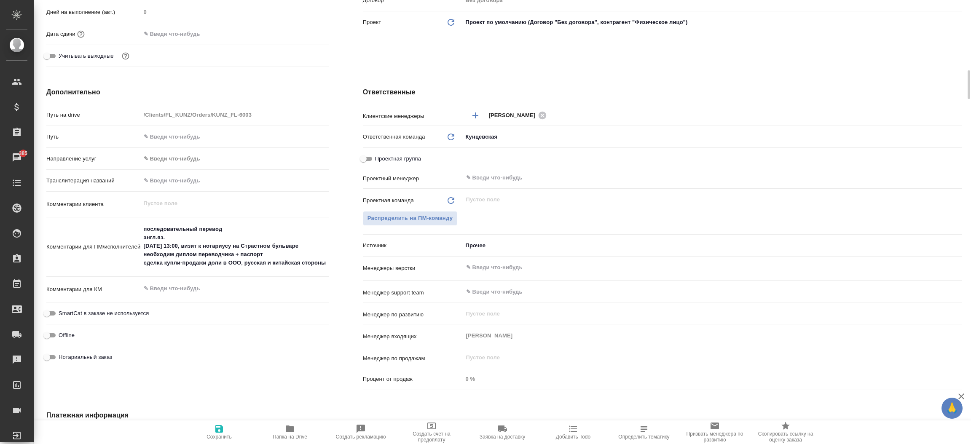
type textarea "x"
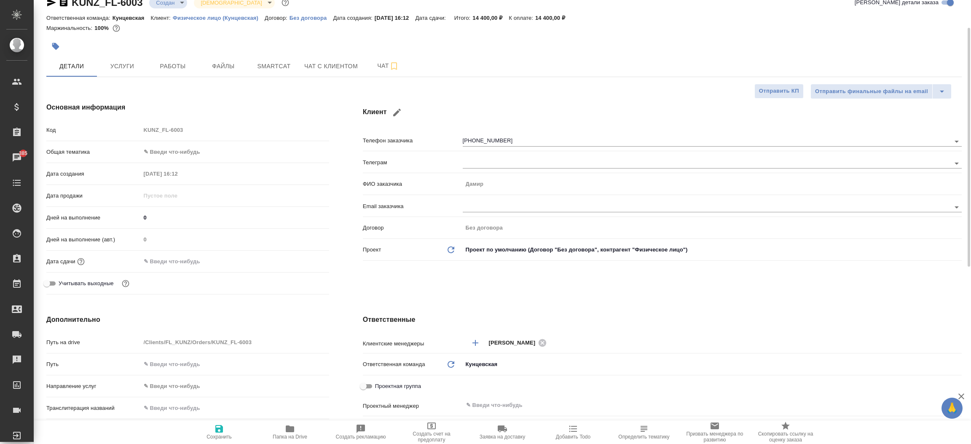
scroll to position [0, 0]
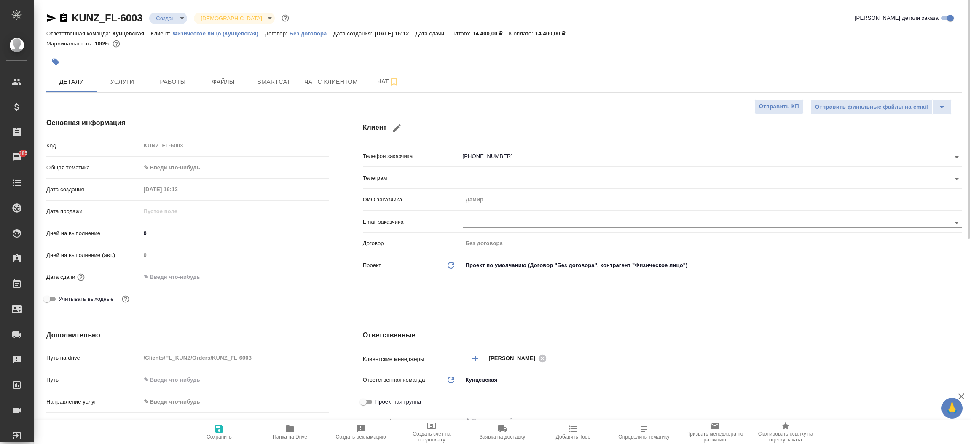
type textarea "x"
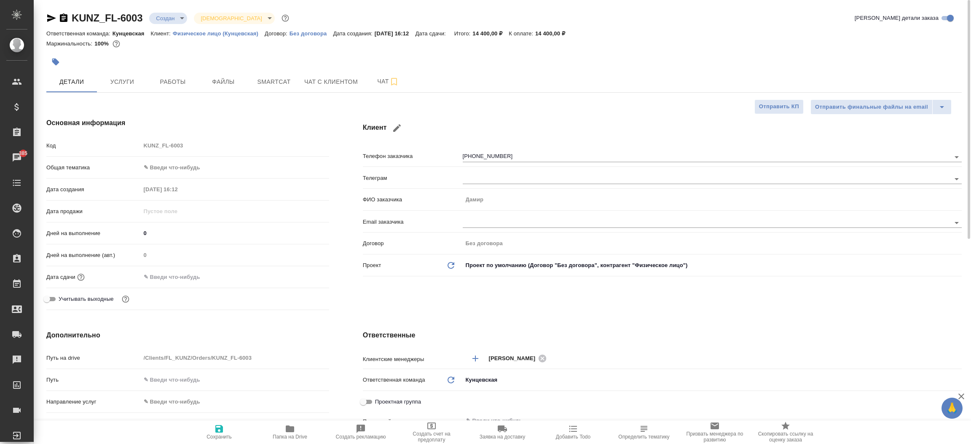
type textarea "x"
